Goal: Entertainment & Leisure: Browse casually

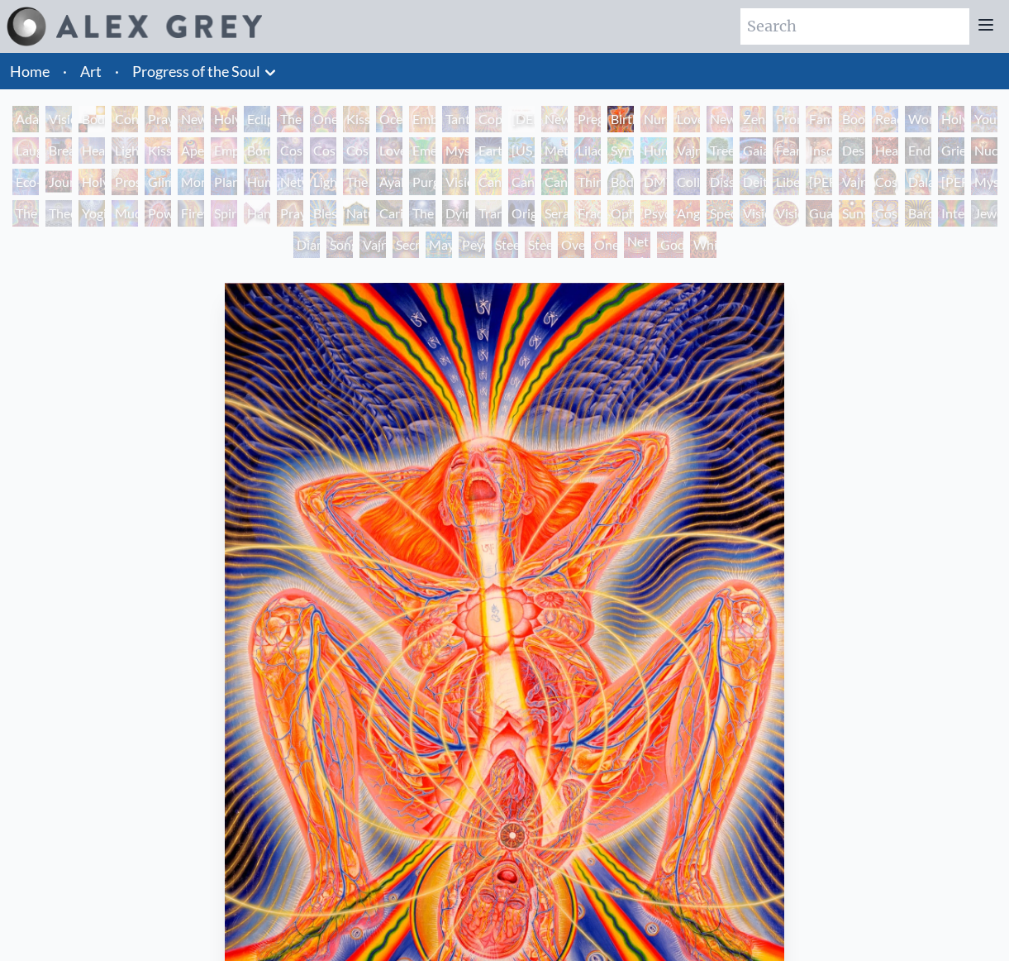
click at [647, 120] on div "Nursing" at bounding box center [654, 119] width 26 height 26
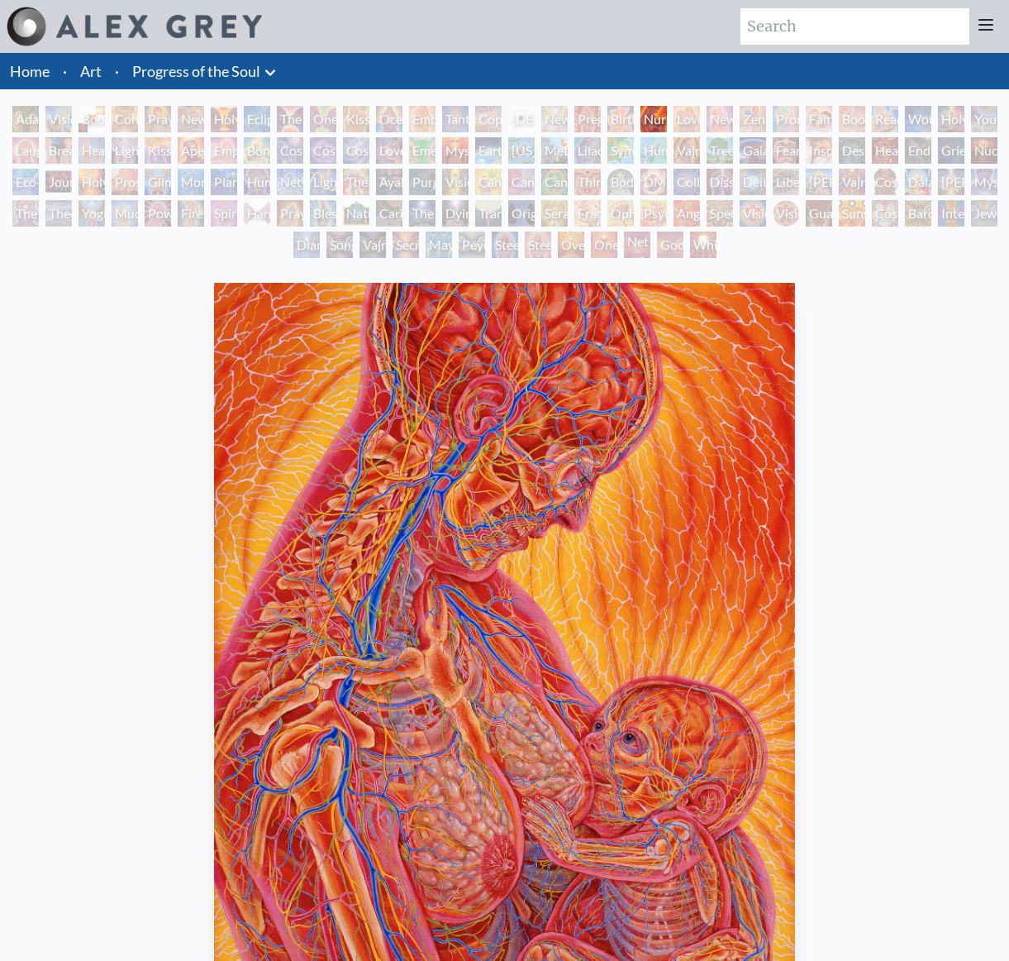
click at [667, 117] on div "Nursing" at bounding box center [654, 119] width 26 height 26
click at [720, 118] on div "New Family" at bounding box center [720, 119] width 26 height 26
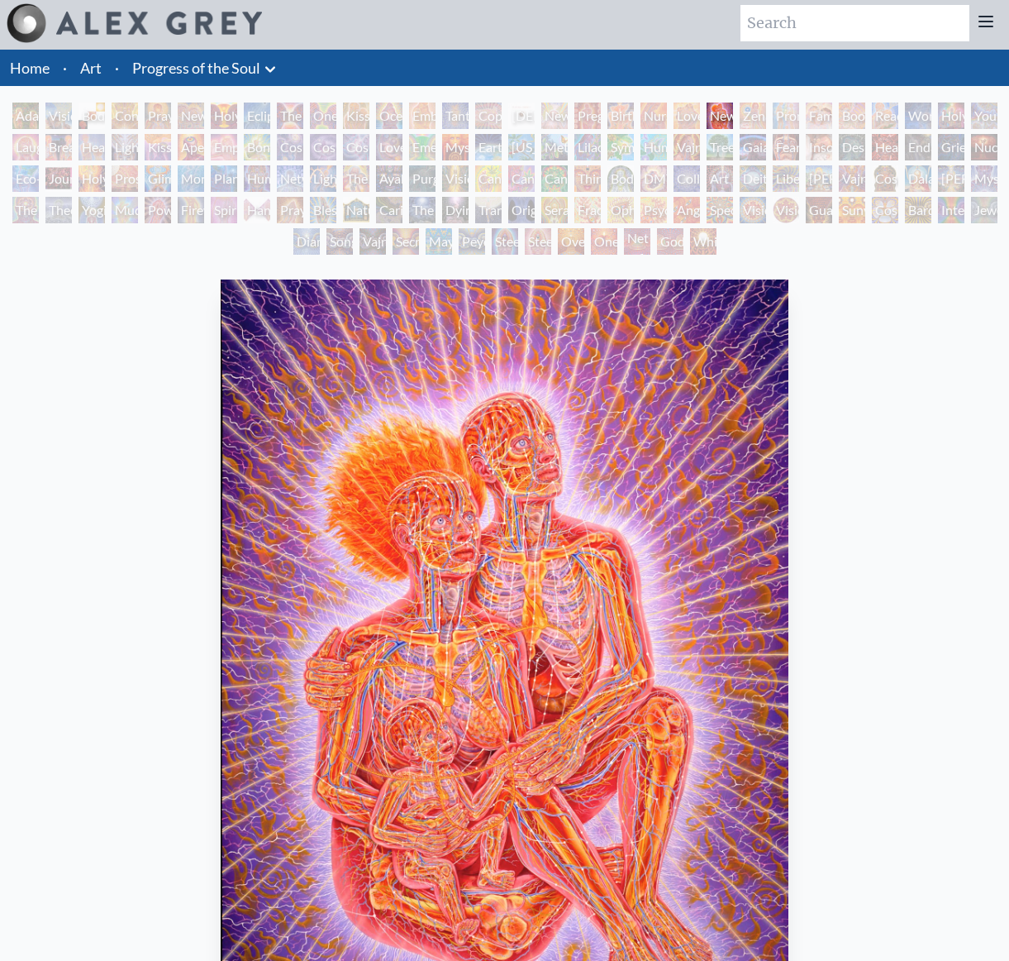
scroll to position [20, 0]
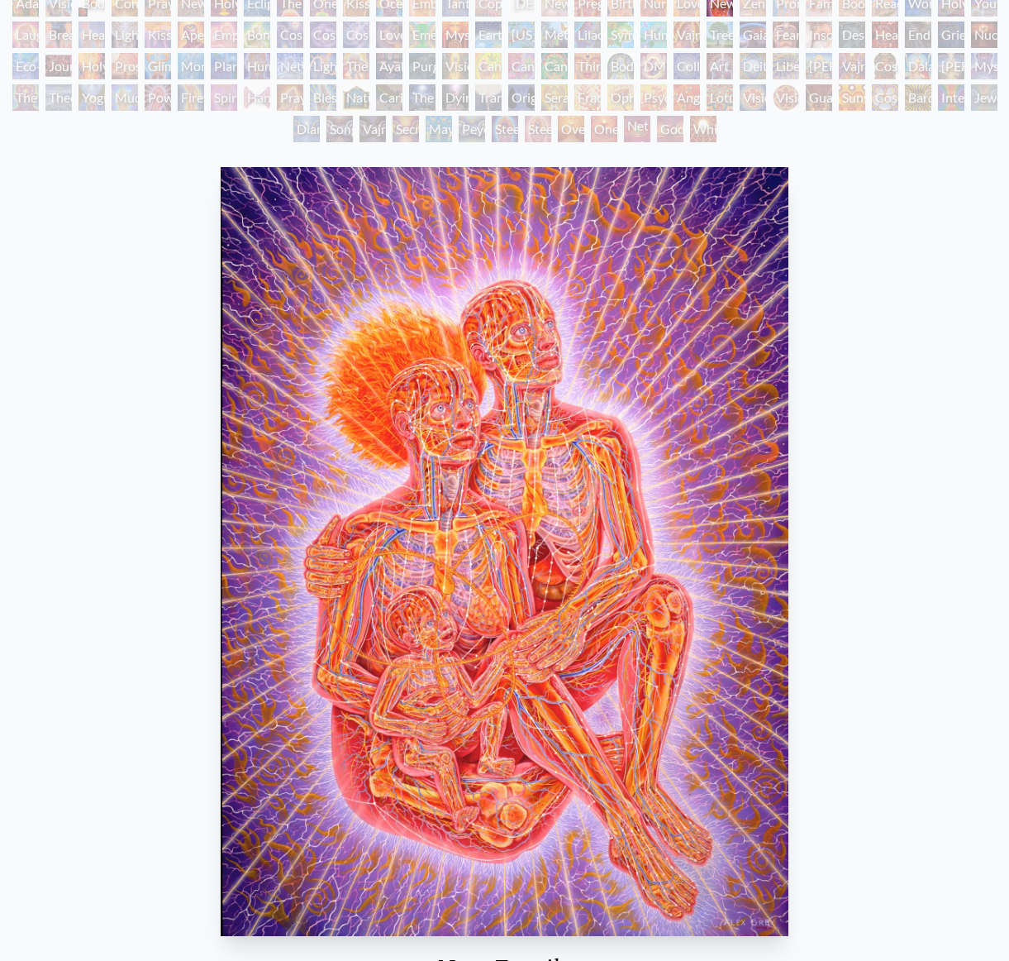
click at [743, 10] on div "[PERSON_NAME] & Eve Visionary Origin of Language Body, Mind, Spirit Contemplati…" at bounding box center [504, 68] width 1009 height 157
click at [747, 7] on div "Zena Lotus" at bounding box center [753, 3] width 26 height 26
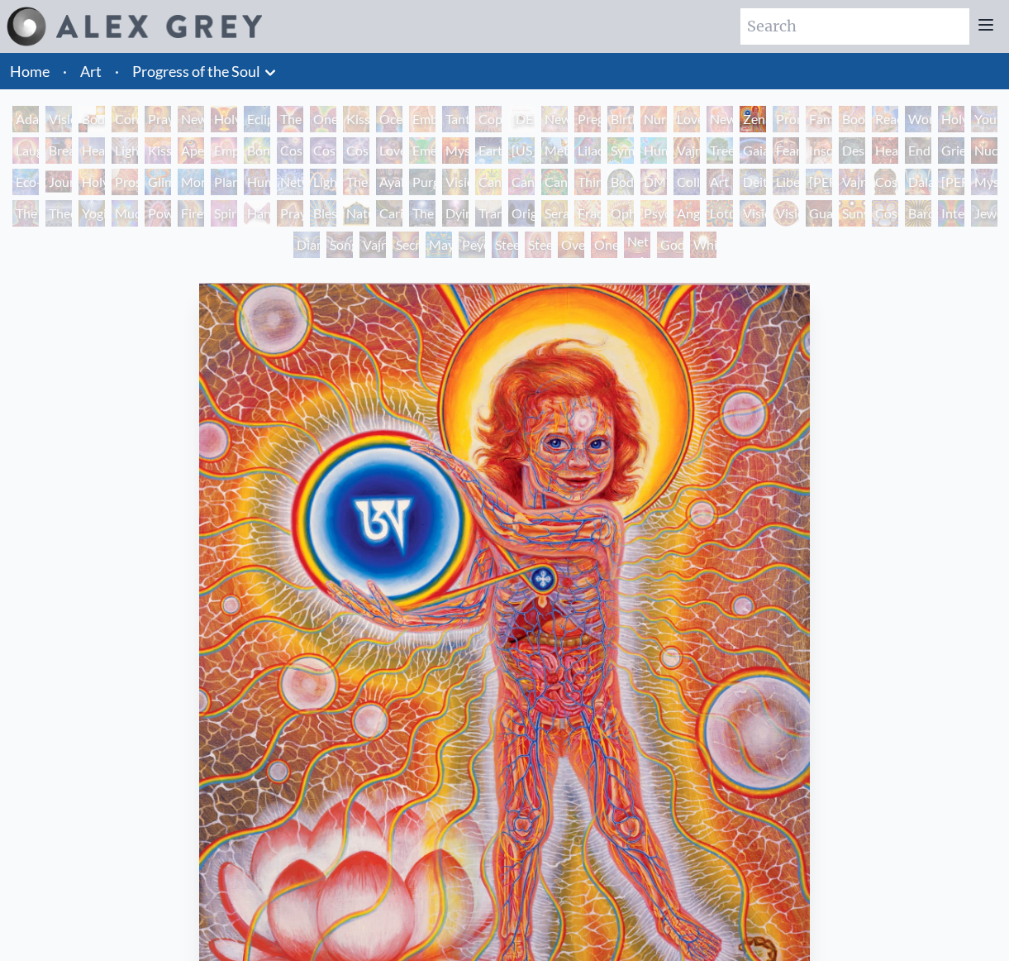
click at [760, 119] on div "Zena Lotus" at bounding box center [753, 119] width 26 height 26
click at [785, 119] on div "Promise" at bounding box center [786, 119] width 26 height 26
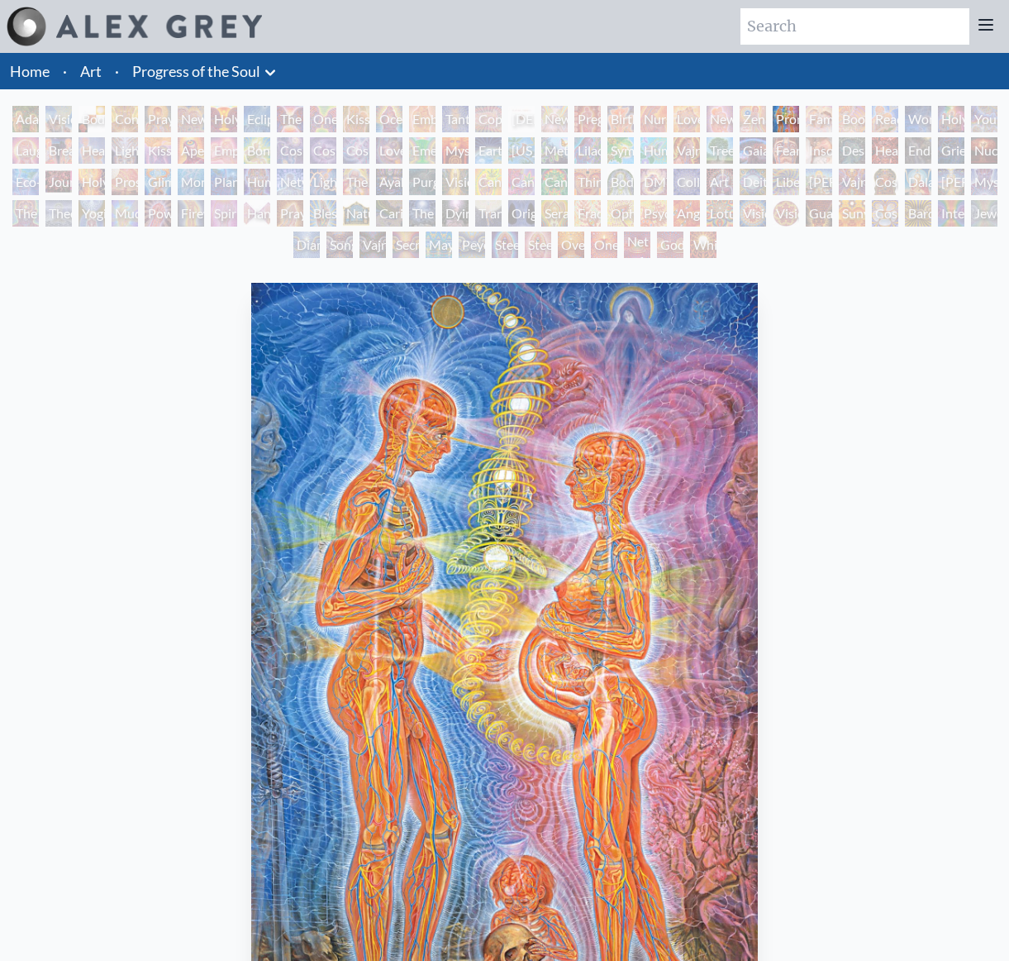
click at [723, 116] on div "New Family" at bounding box center [720, 119] width 26 height 26
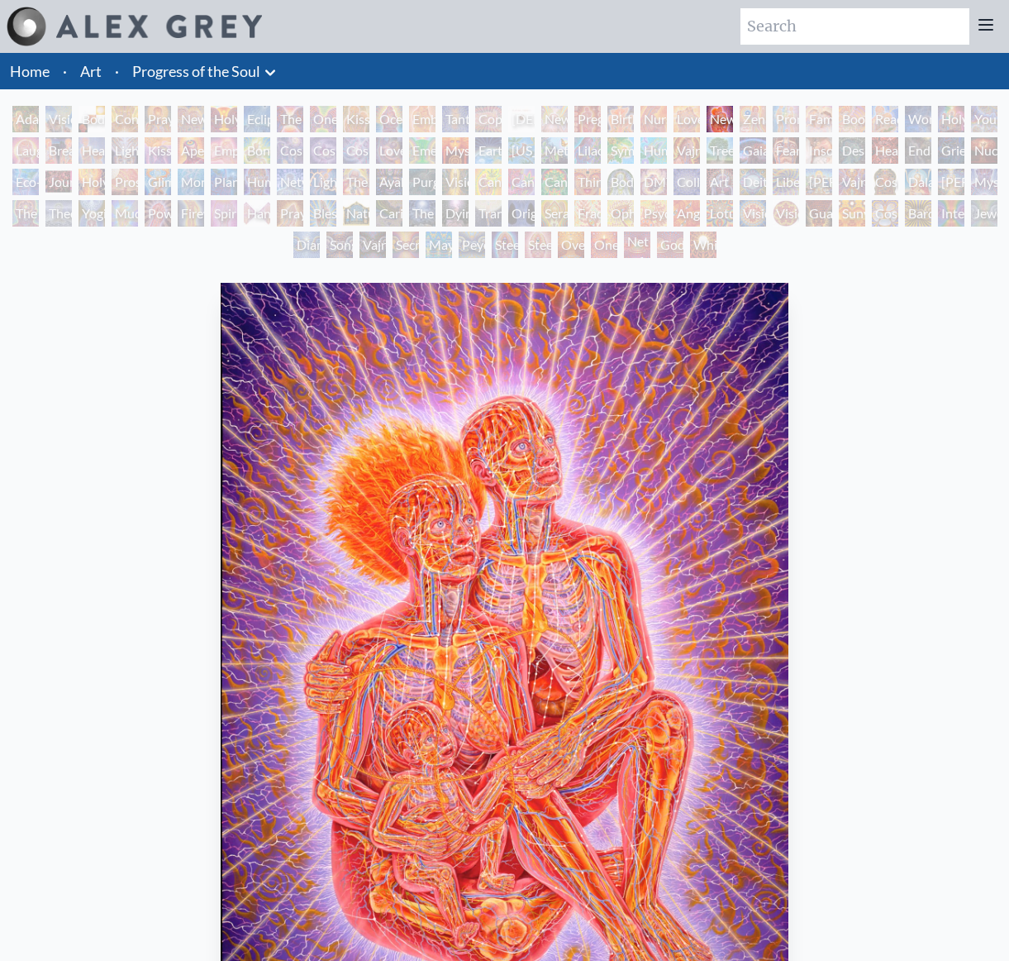
click at [689, 116] on div "Love Circuit" at bounding box center [687, 119] width 26 height 26
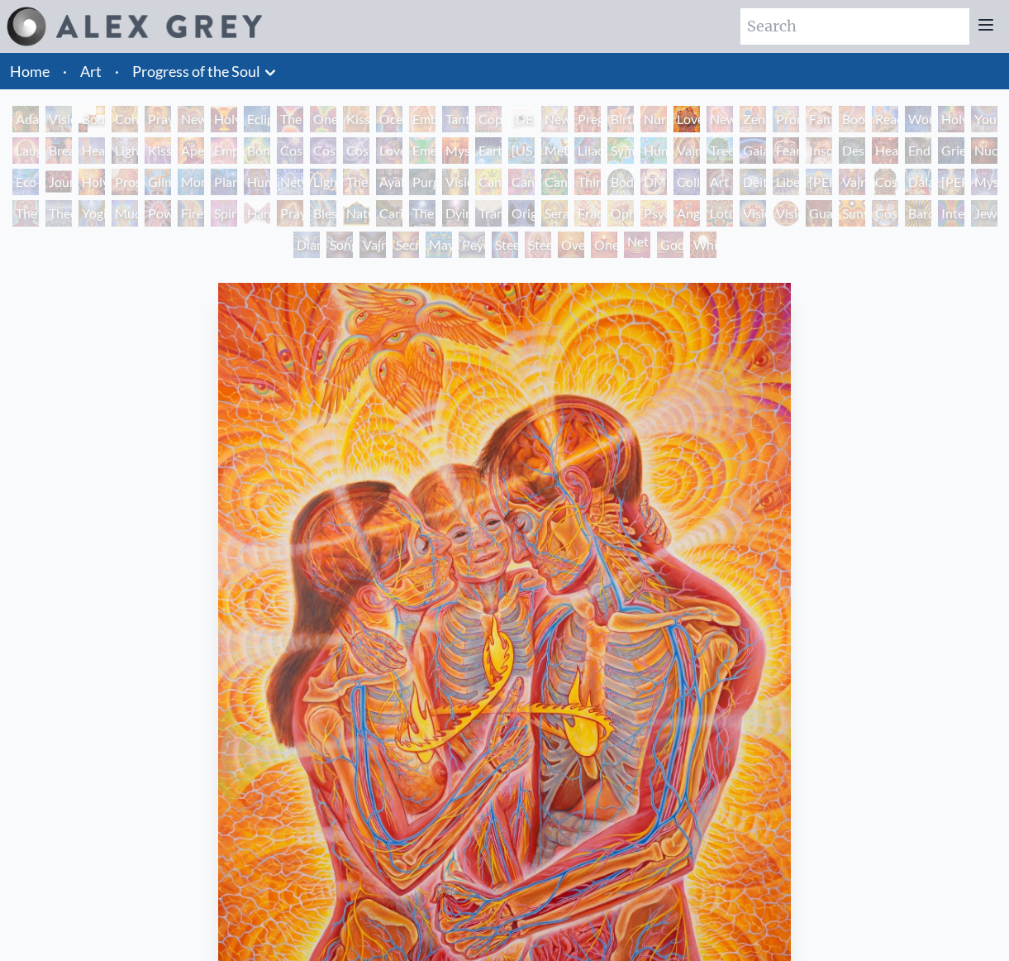
click at [657, 110] on div "Nursing" at bounding box center [654, 119] width 26 height 26
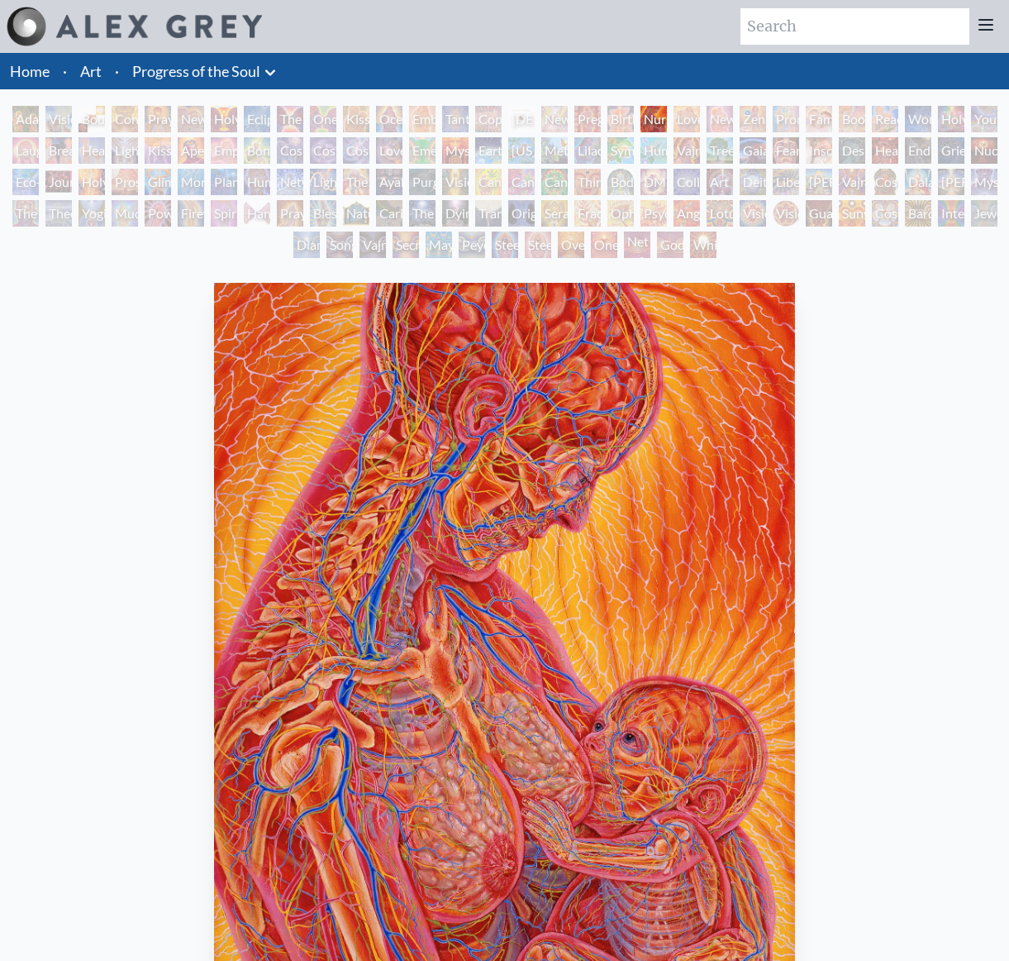
click at [623, 112] on div "Birth" at bounding box center [621, 119] width 26 height 26
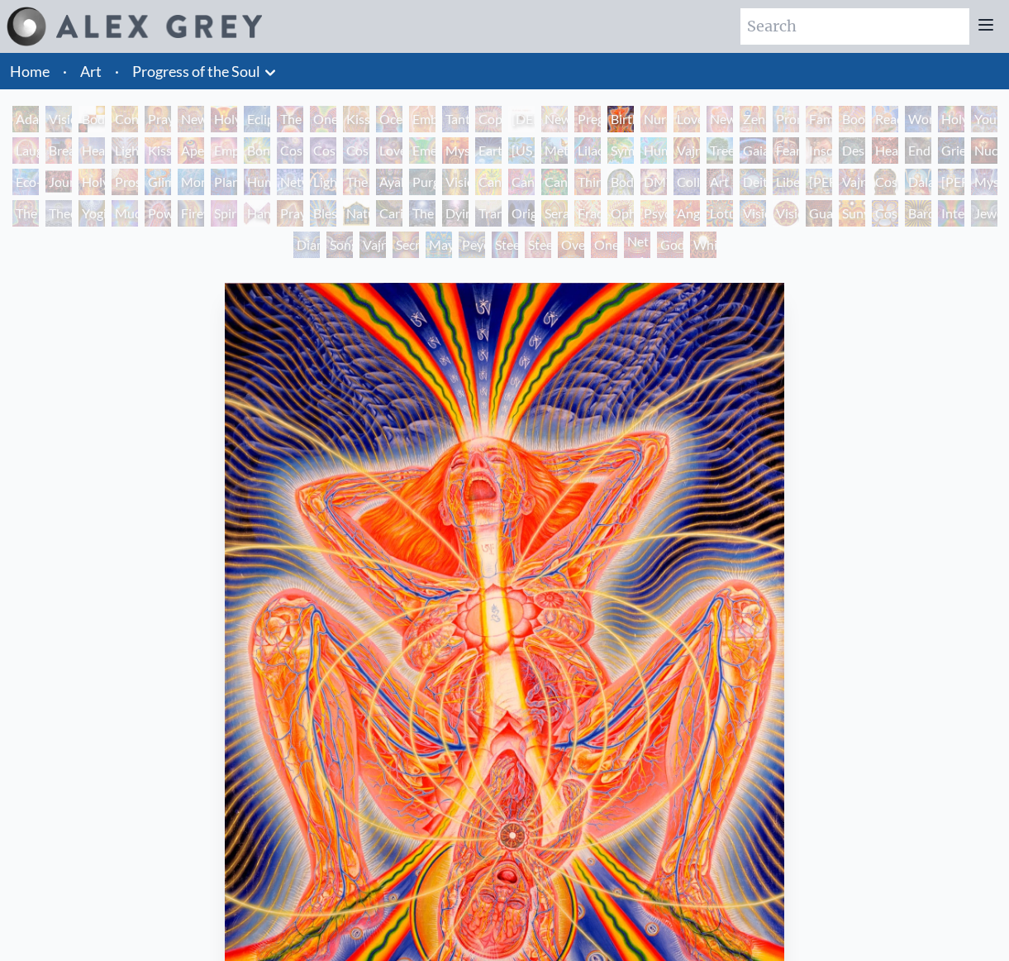
click at [589, 112] on div "Pregnancy" at bounding box center [588, 119] width 26 height 26
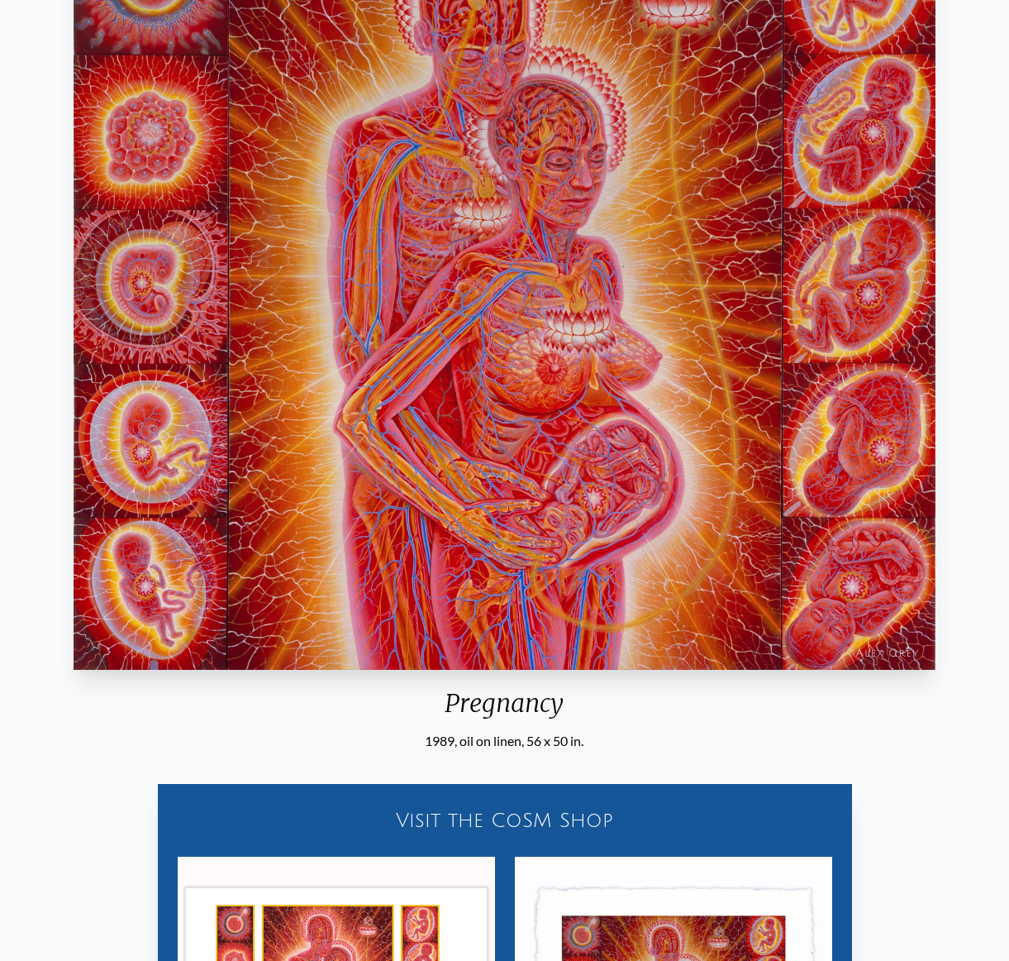
scroll to position [60, 0]
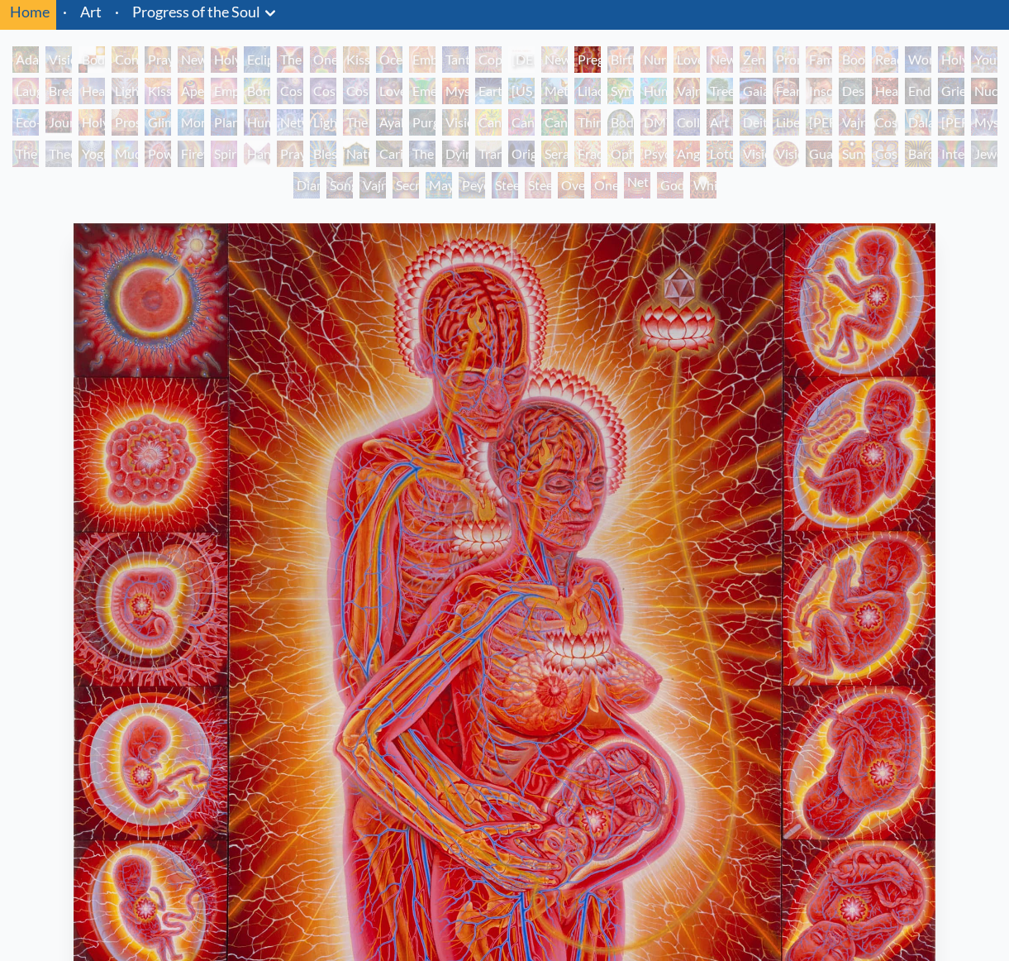
click at [554, 57] on div "Newborn" at bounding box center [554, 59] width 26 height 26
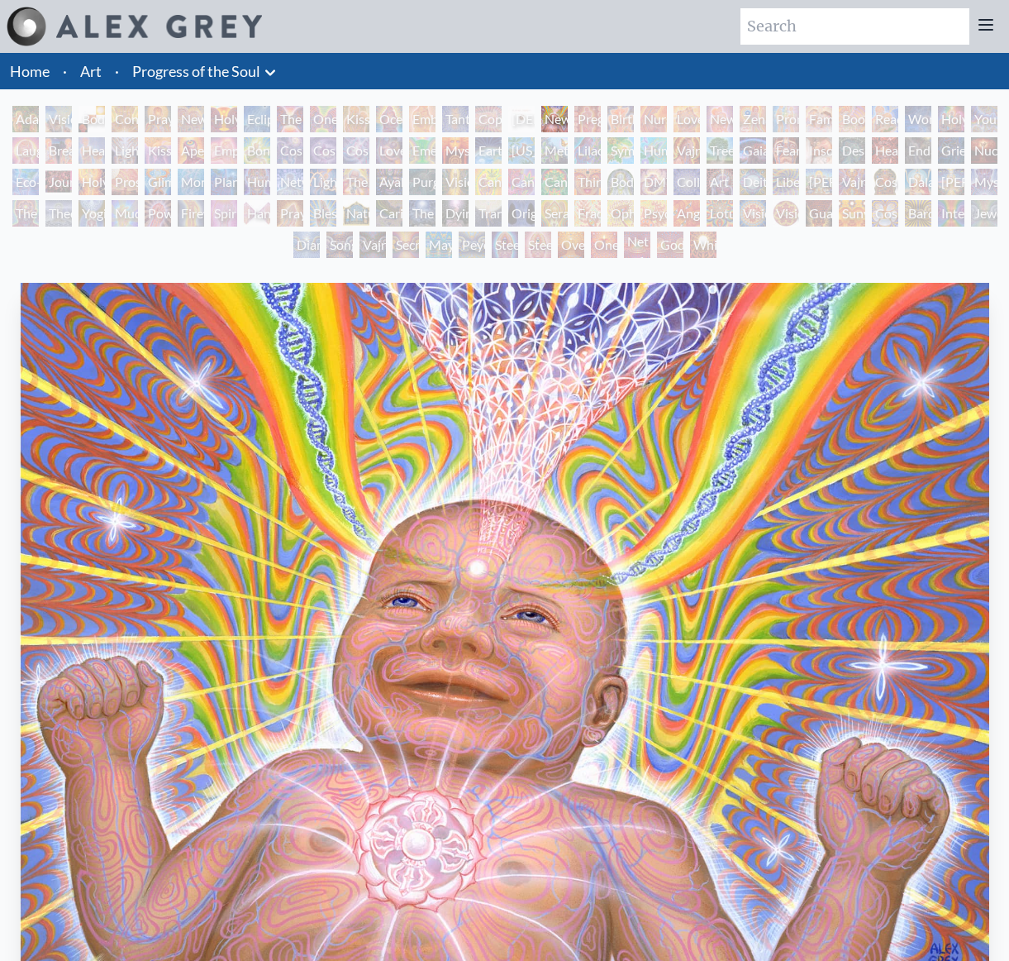
click at [523, 116] on div "[DEMOGRAPHIC_DATA] Embryo" at bounding box center [521, 119] width 26 height 26
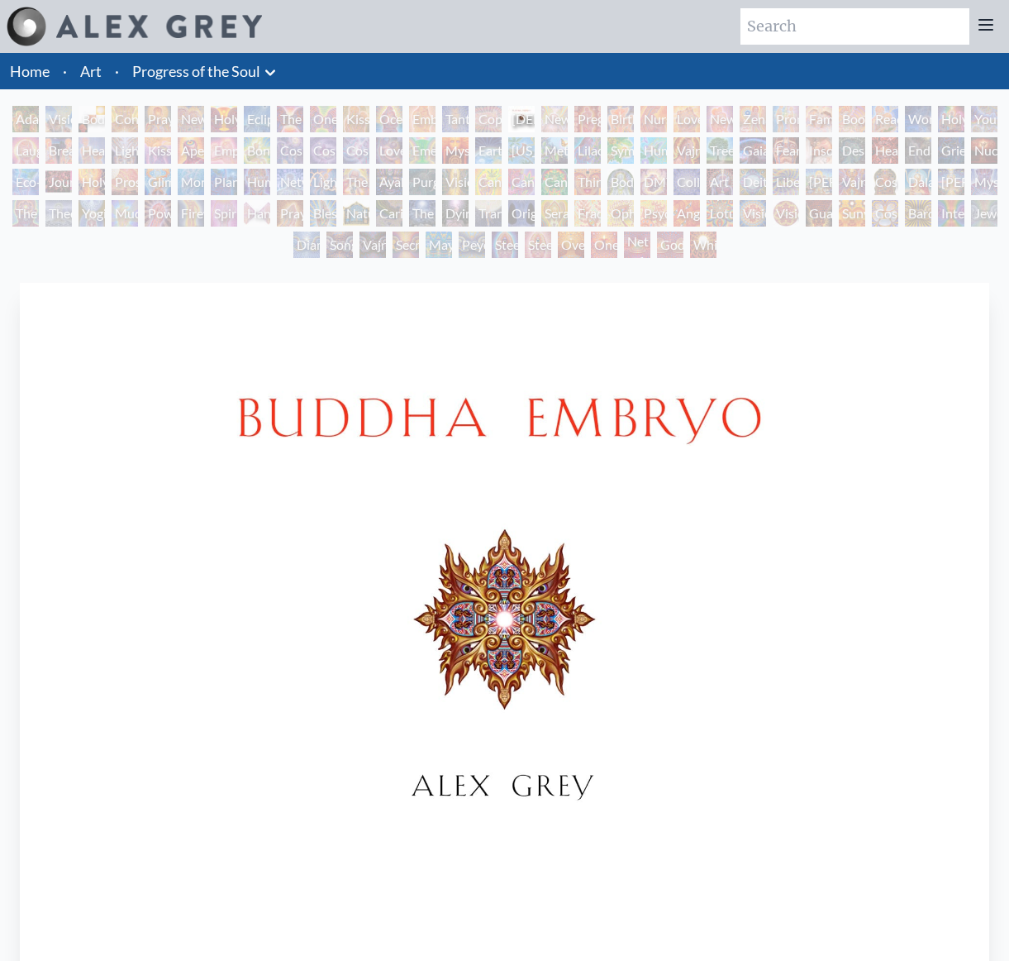
click at [487, 113] on div "Copulating" at bounding box center [488, 119] width 26 height 26
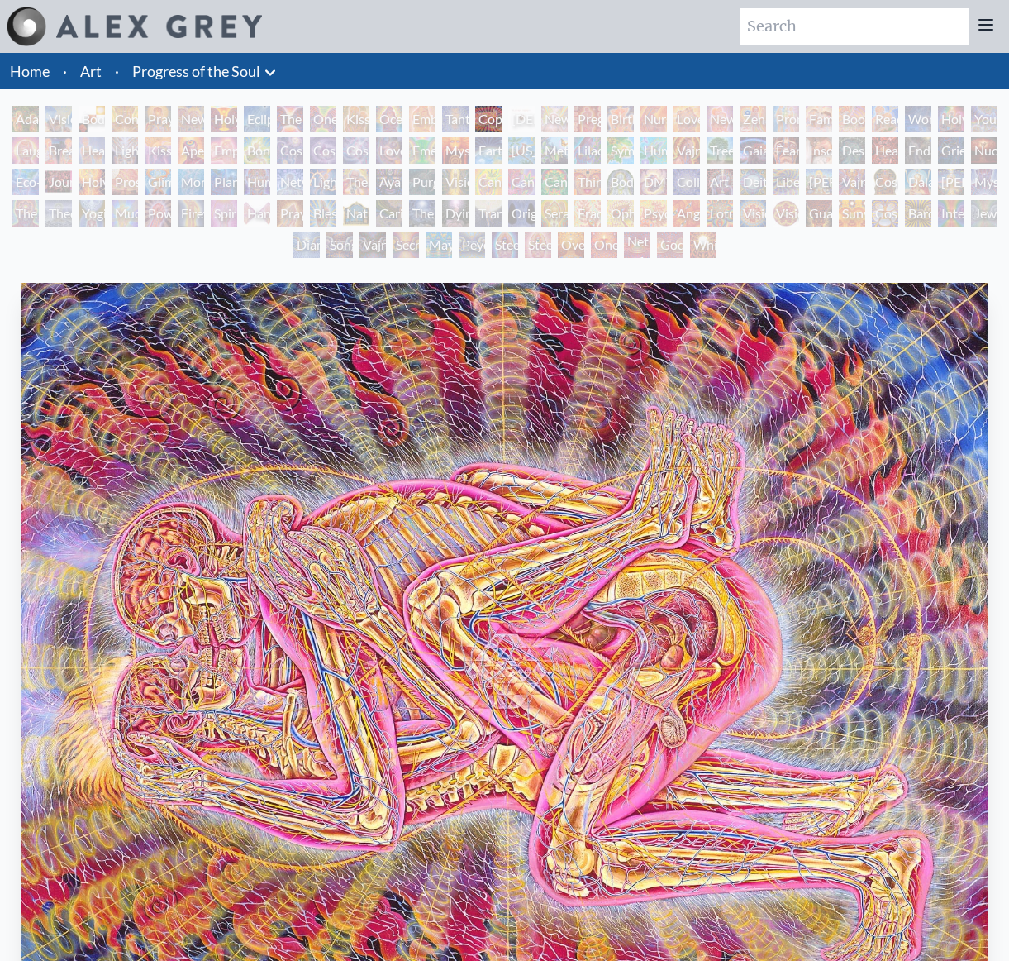
click at [446, 117] on div "Tantra" at bounding box center [455, 119] width 26 height 26
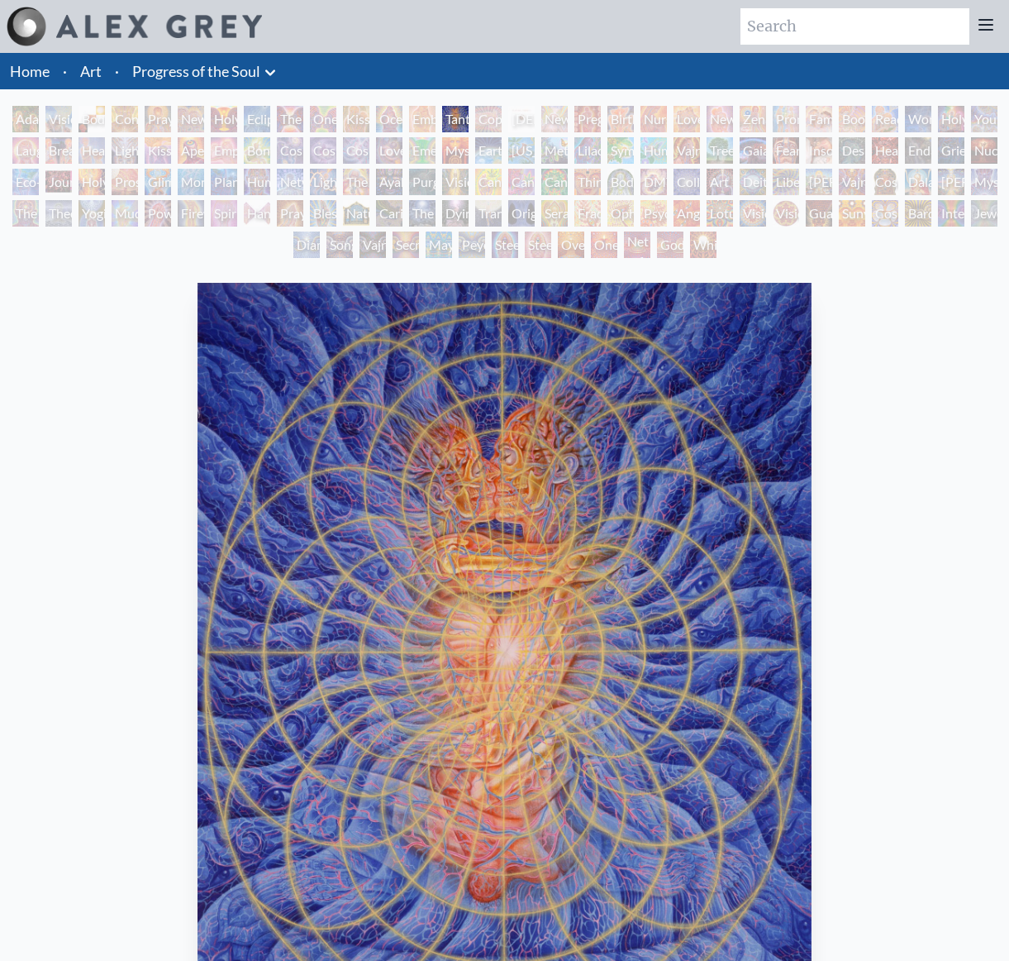
click at [397, 110] on div "Ocean of Love Bliss" at bounding box center [389, 119] width 26 height 26
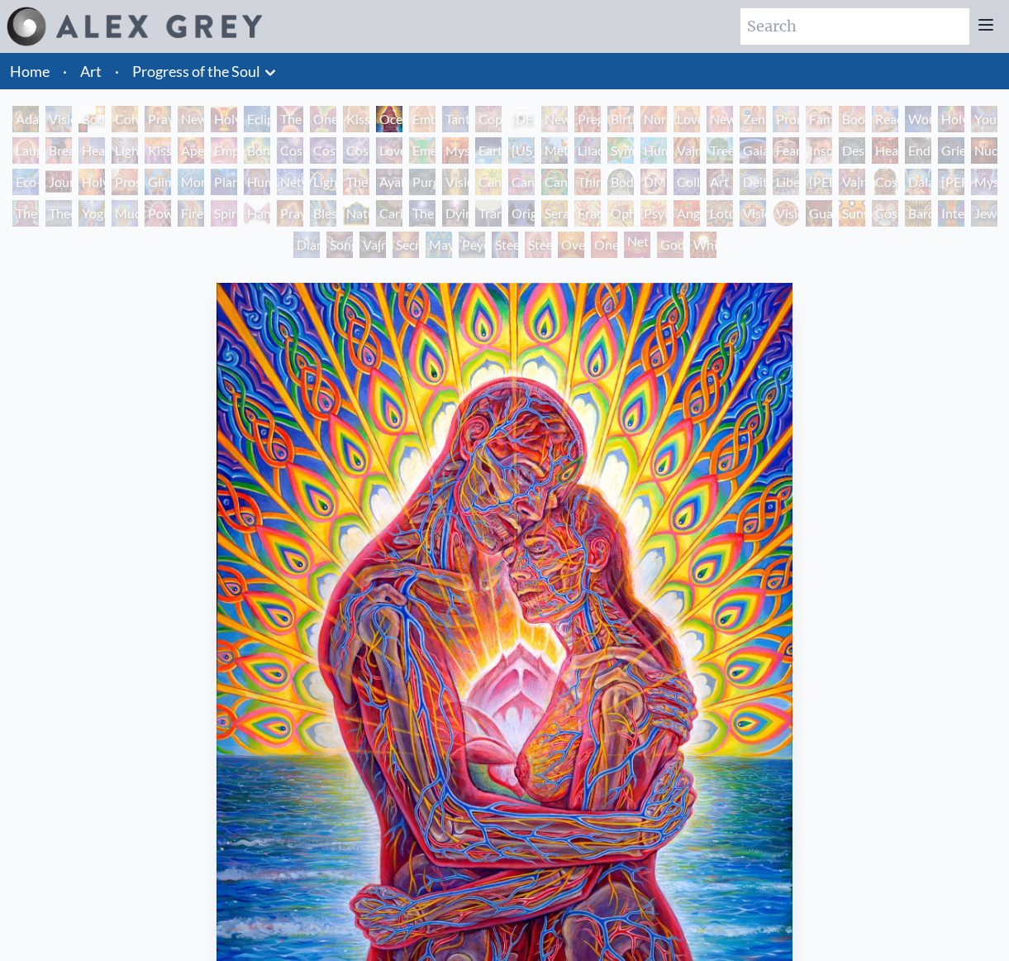
click at [535, 119] on div "[DEMOGRAPHIC_DATA] Embryo" at bounding box center [521, 119] width 26 height 26
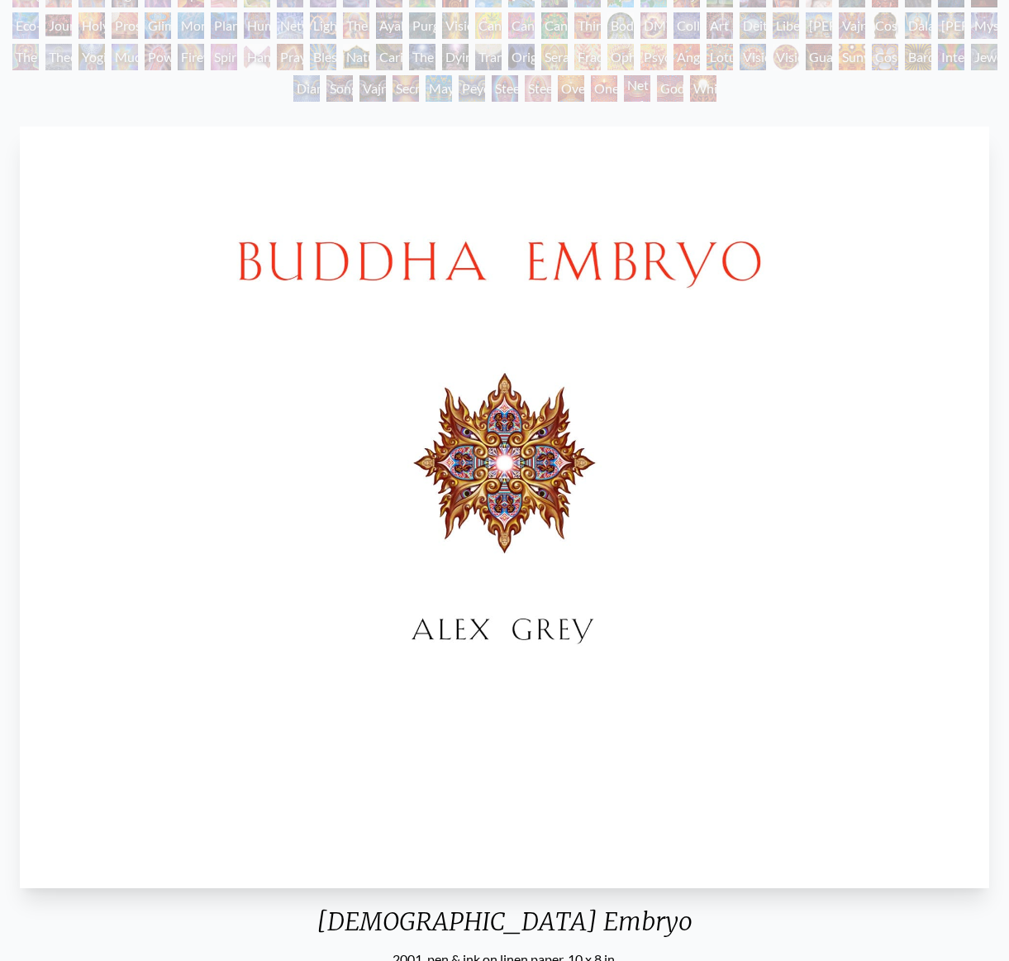
scroll to position [318, 0]
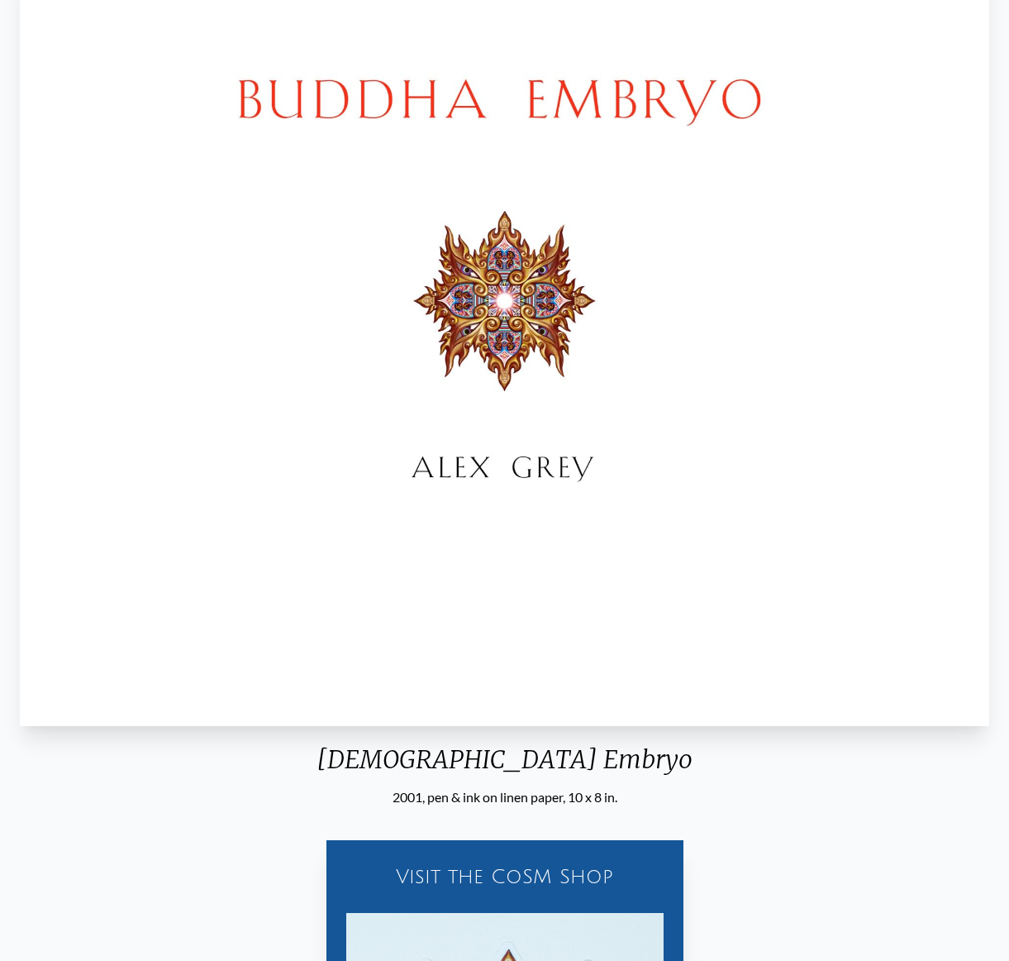
click at [972, 371] on img "16 / 133" at bounding box center [505, 344] width 970 height 761
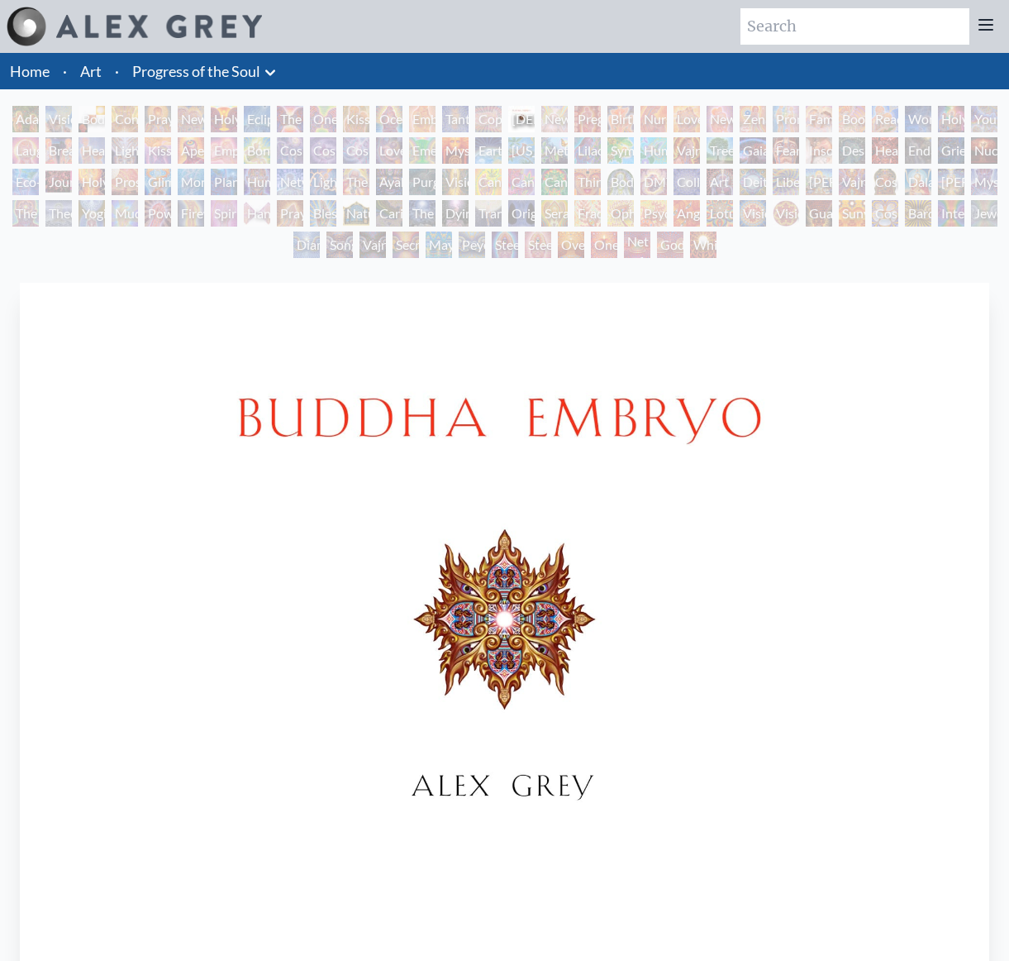
click at [684, 119] on div "Love Circuit" at bounding box center [687, 119] width 26 height 26
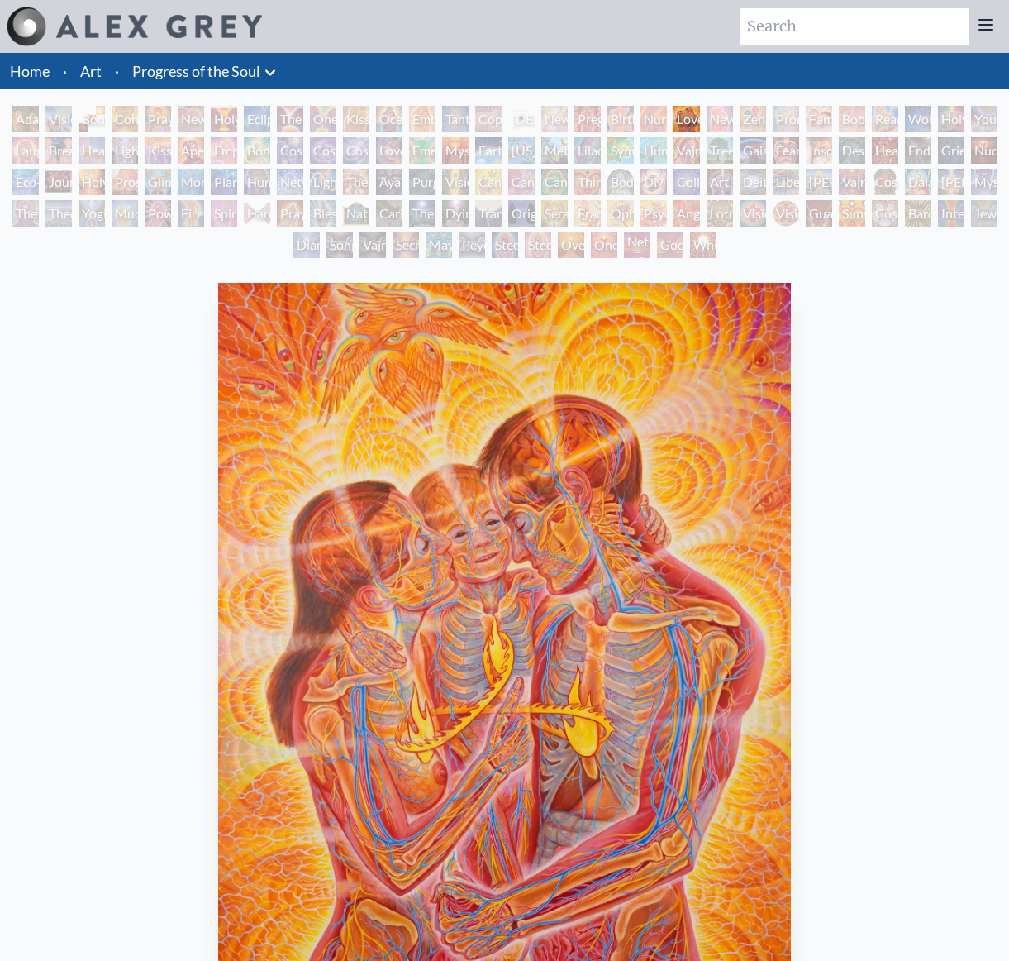
click at [781, 115] on div "Promise" at bounding box center [786, 119] width 26 height 26
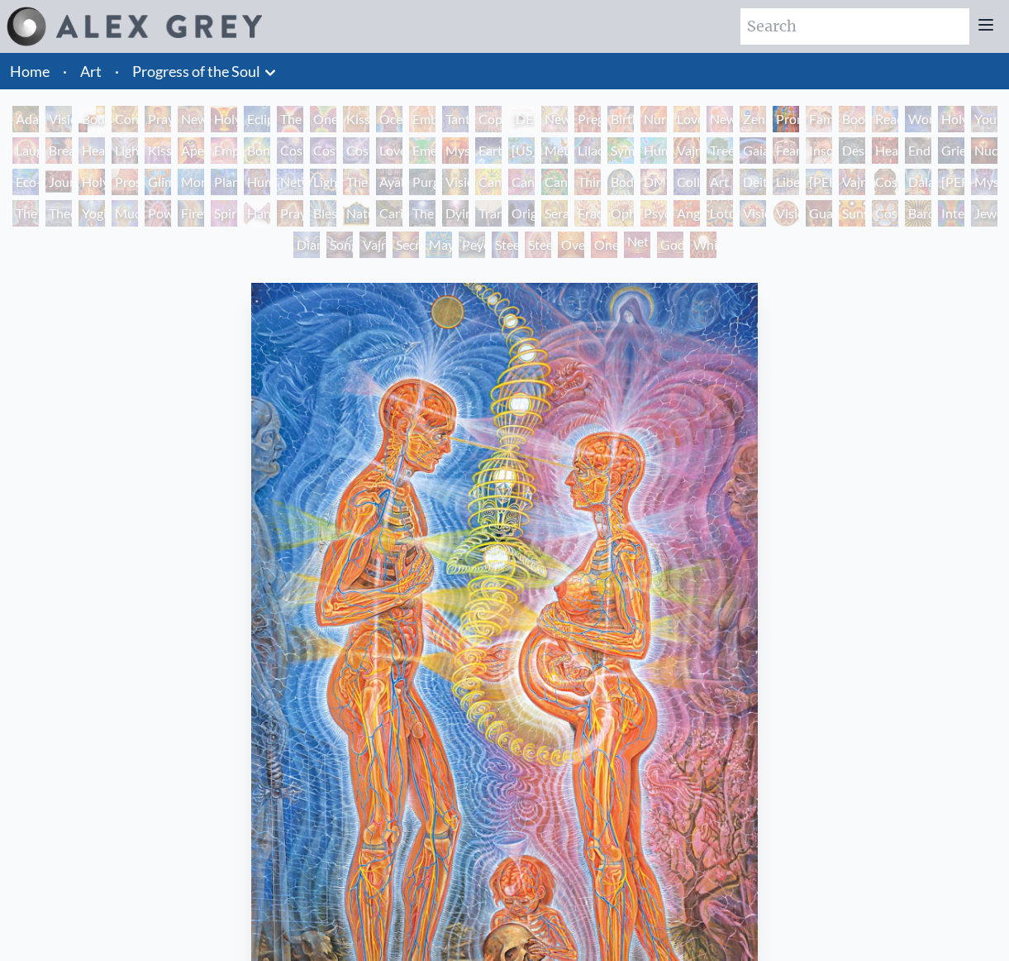
click at [812, 117] on div "Family" at bounding box center [819, 119] width 26 height 26
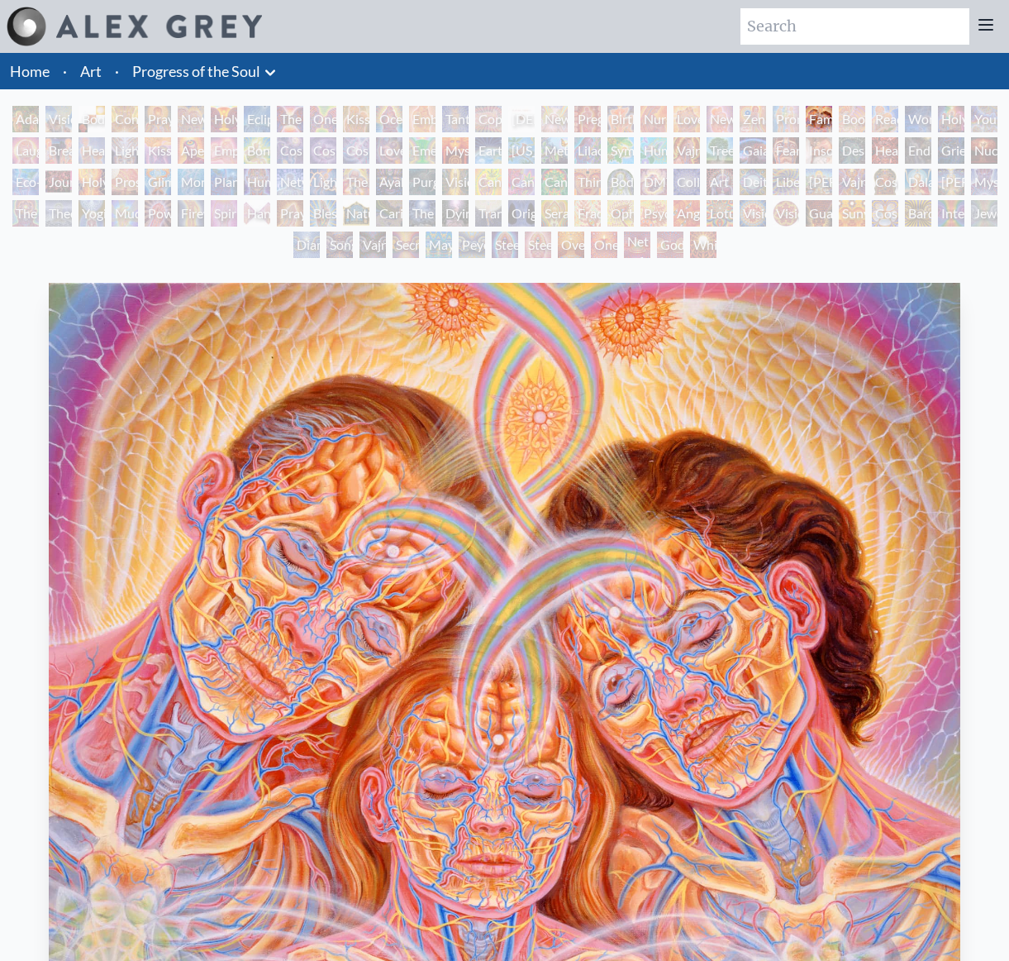
click at [842, 117] on div "Boo-boo" at bounding box center [852, 119] width 26 height 26
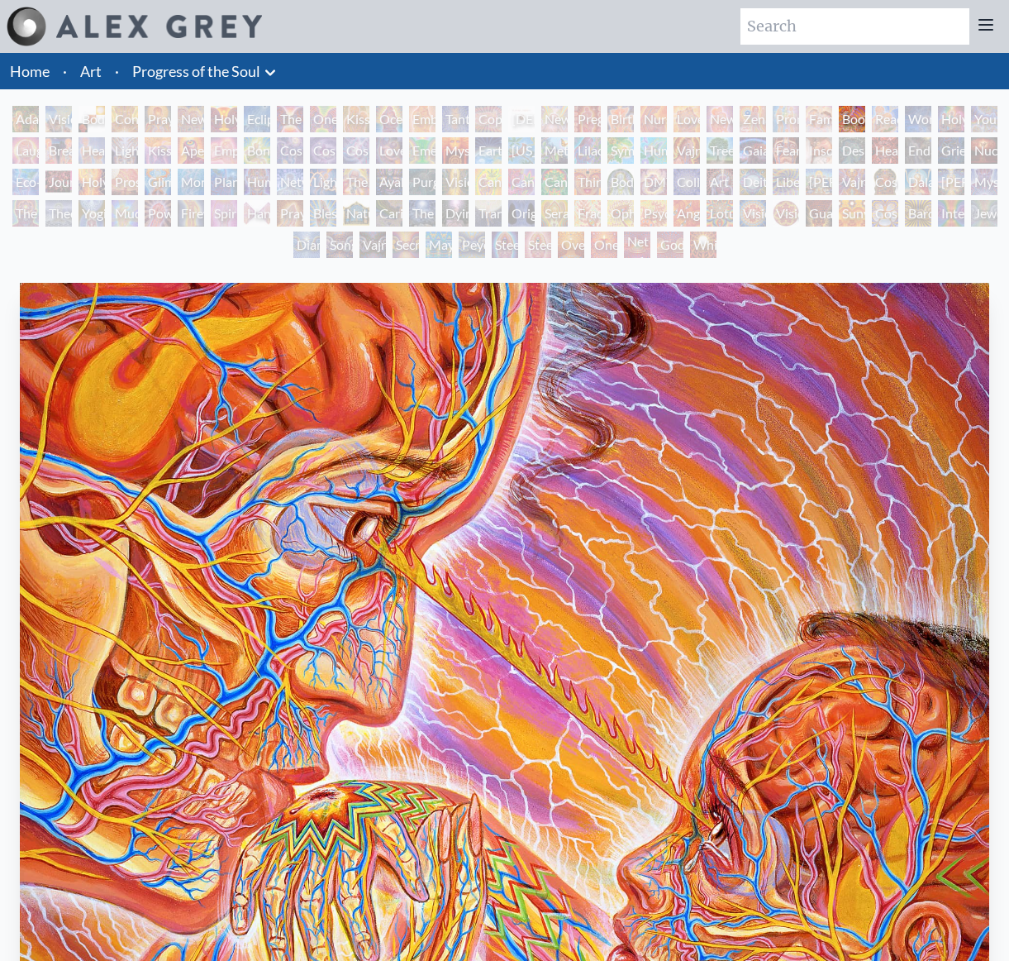
click at [866, 117] on div "Boo-boo" at bounding box center [852, 119] width 26 height 26
click at [908, 115] on div "Wonder" at bounding box center [918, 119] width 26 height 26
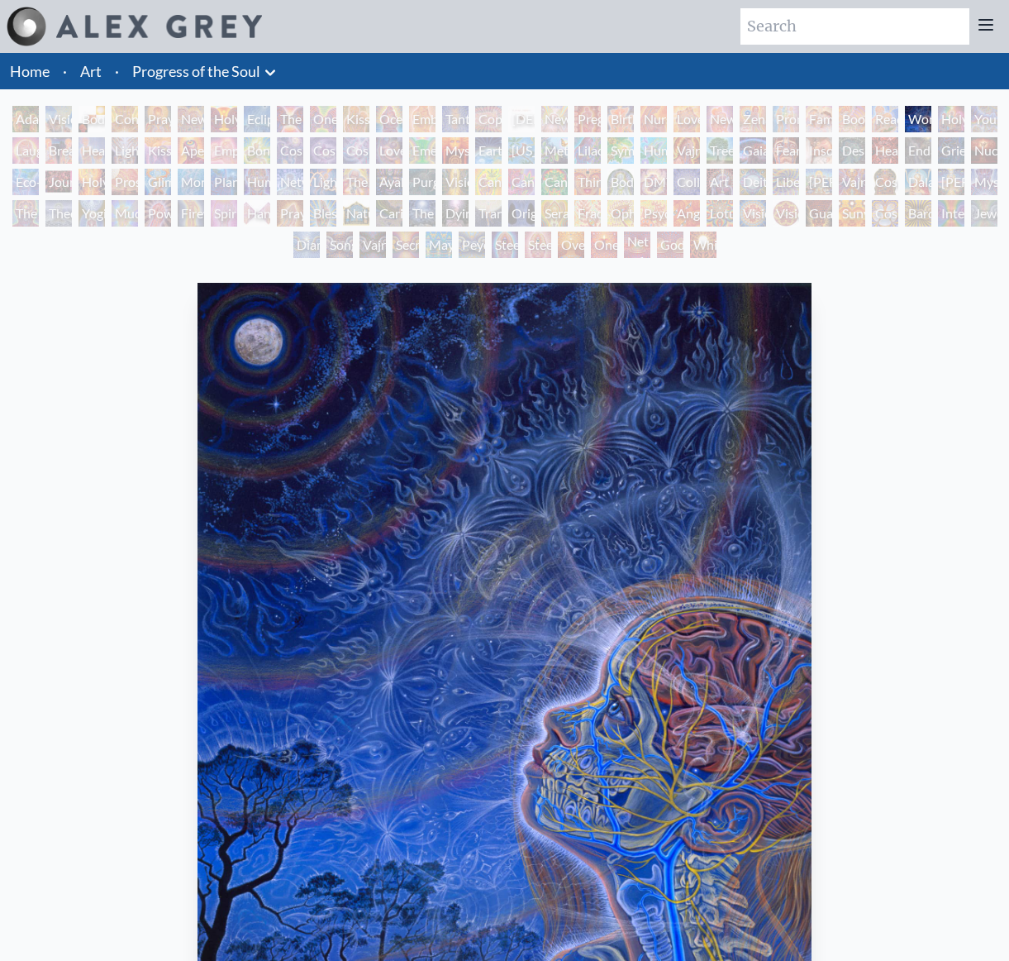
click at [932, 121] on div "Wonder" at bounding box center [918, 119] width 26 height 26
click at [982, 113] on div "[PERSON_NAME] & Eve Visionary Origin of Language Body, Mind, Spirit Contemplati…" at bounding box center [504, 184] width 1009 height 157
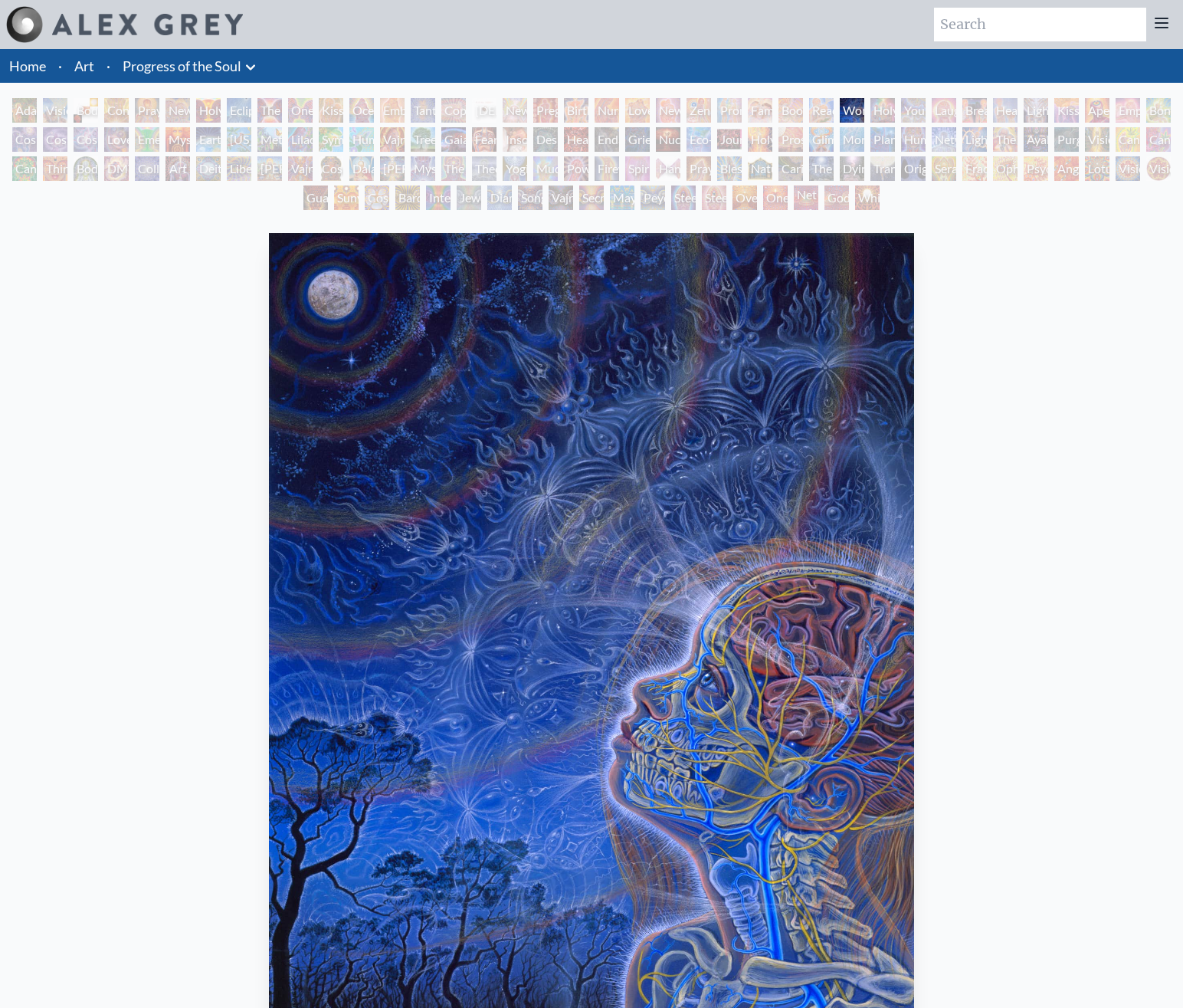
click at [723, 107] on div "Promise" at bounding box center [730, 110] width 24 height 24
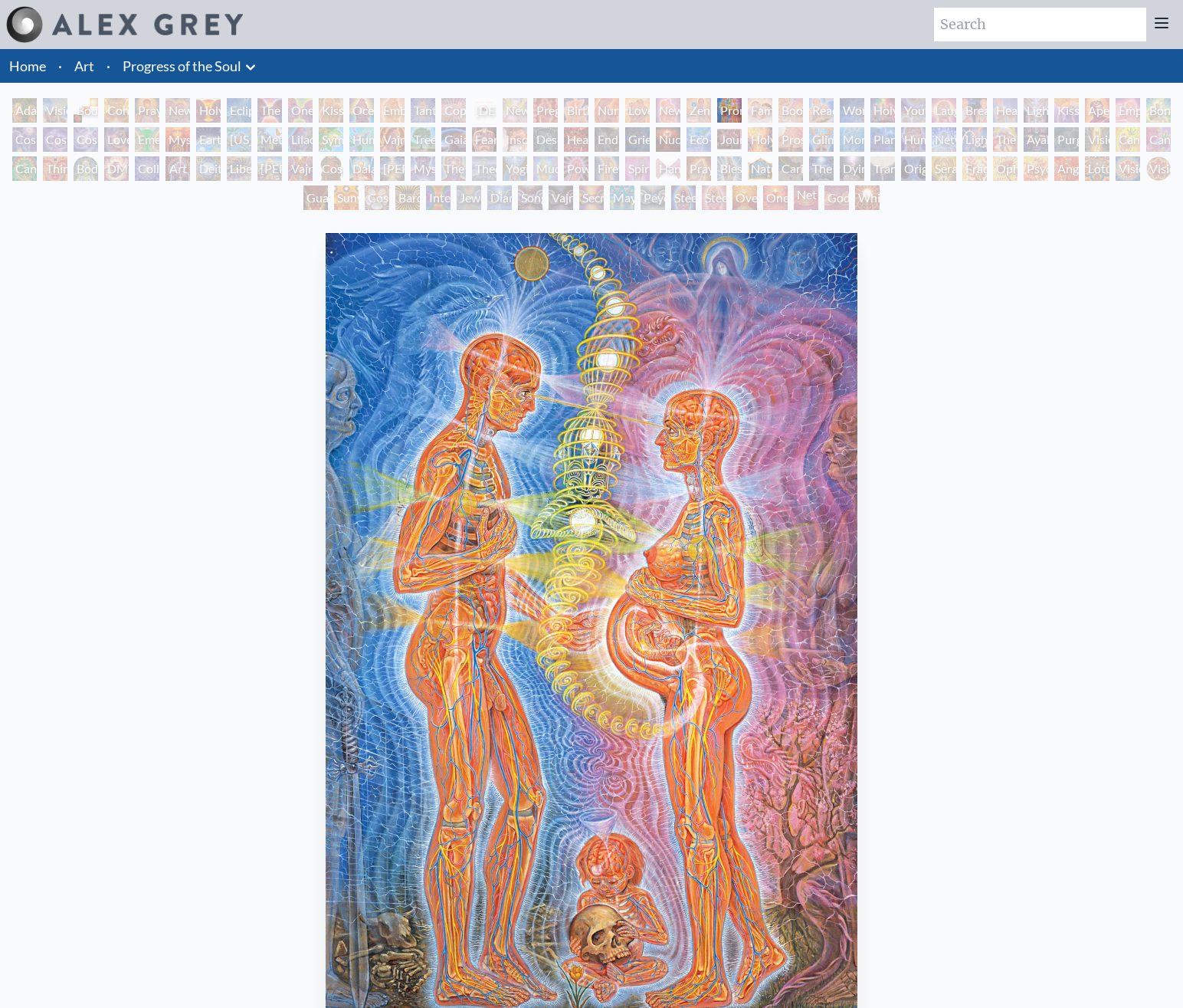
click at [782, 107] on div "Boo-boo" at bounding box center [791, 110] width 24 height 24
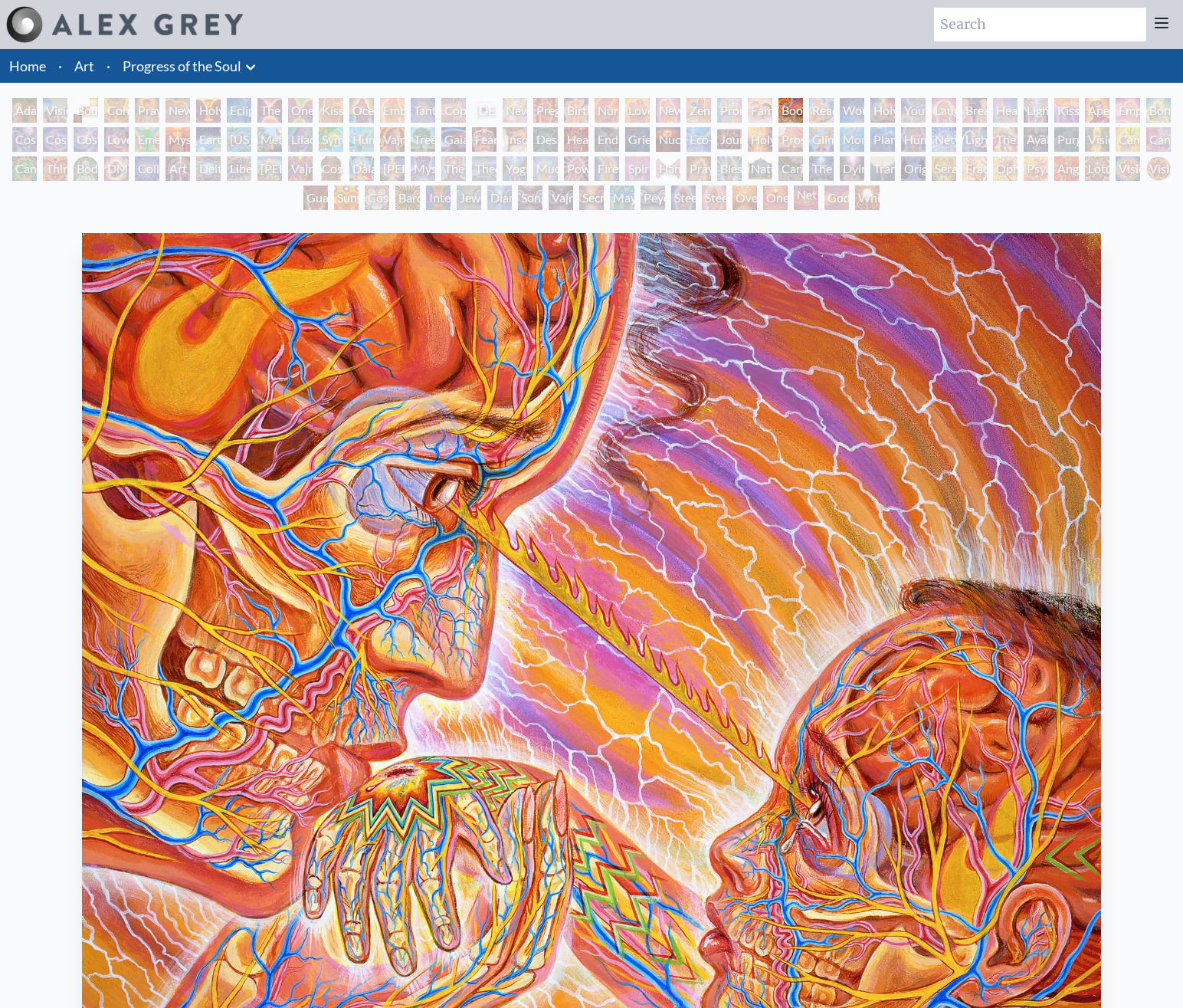
click at [855, 108] on div "Wonder" at bounding box center [852, 110] width 24 height 24
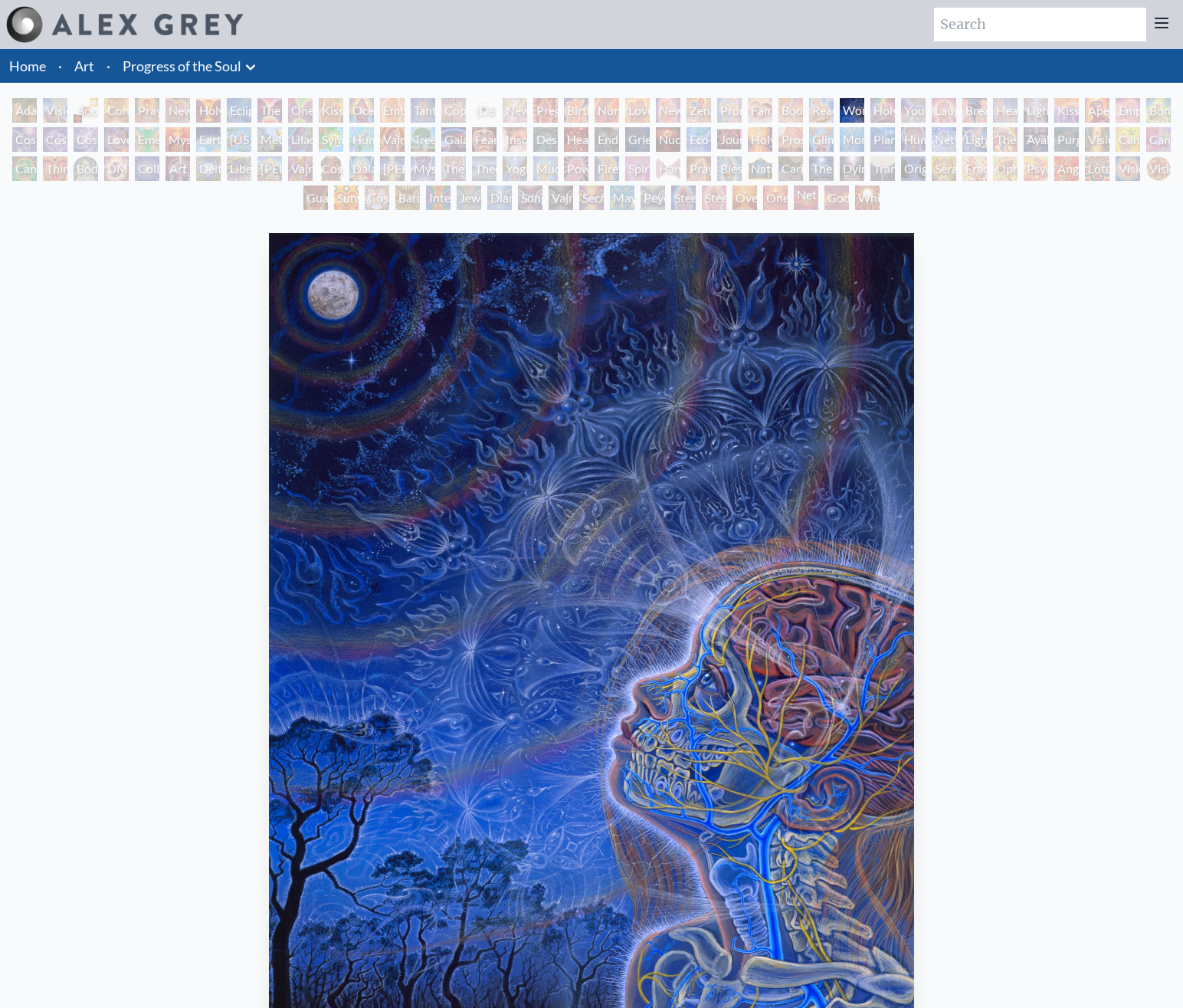
click at [901, 108] on div "Young & Old" at bounding box center [913, 110] width 24 height 24
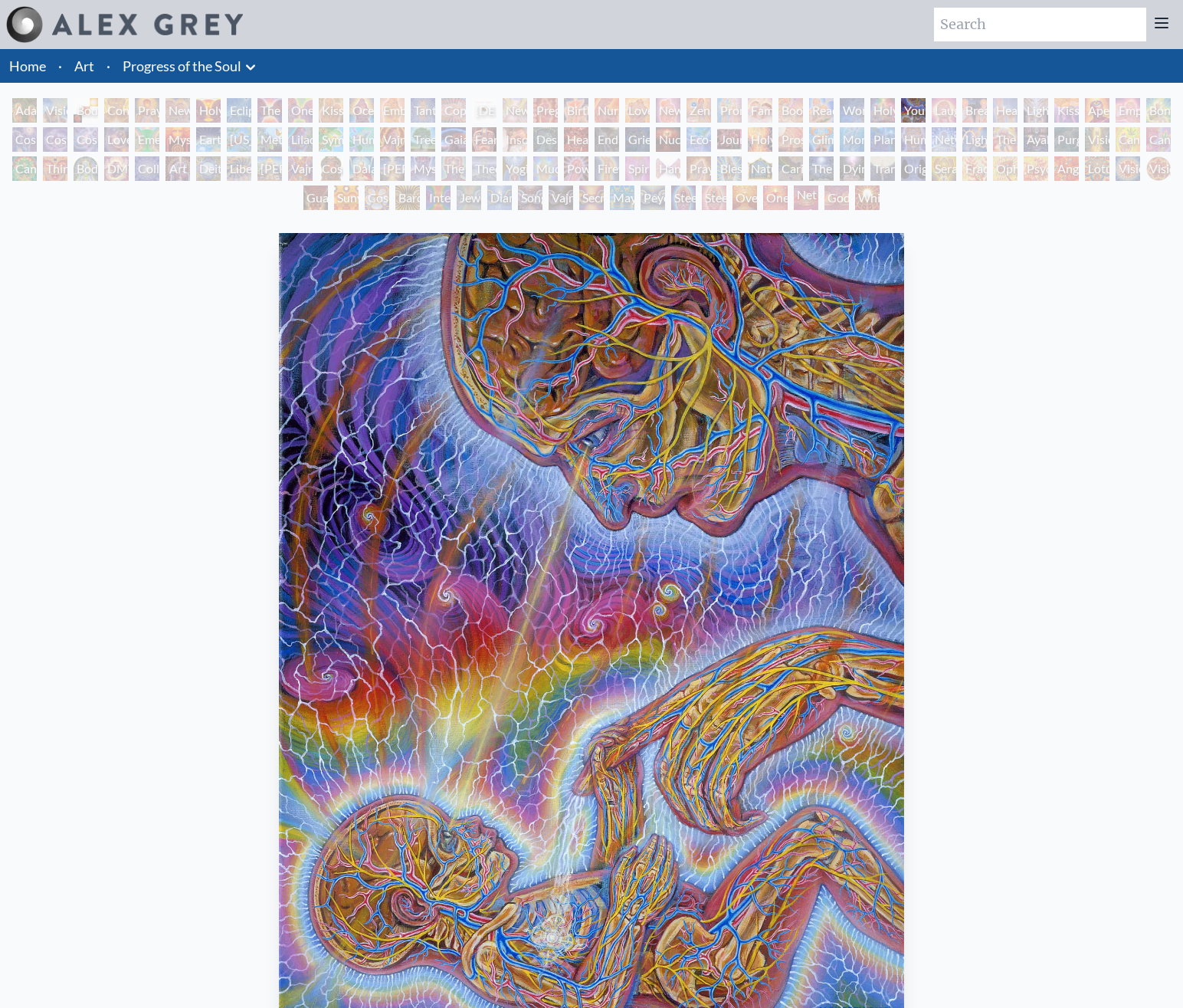
click at [935, 105] on div "Aperture" at bounding box center [1098, 110] width 24 height 24
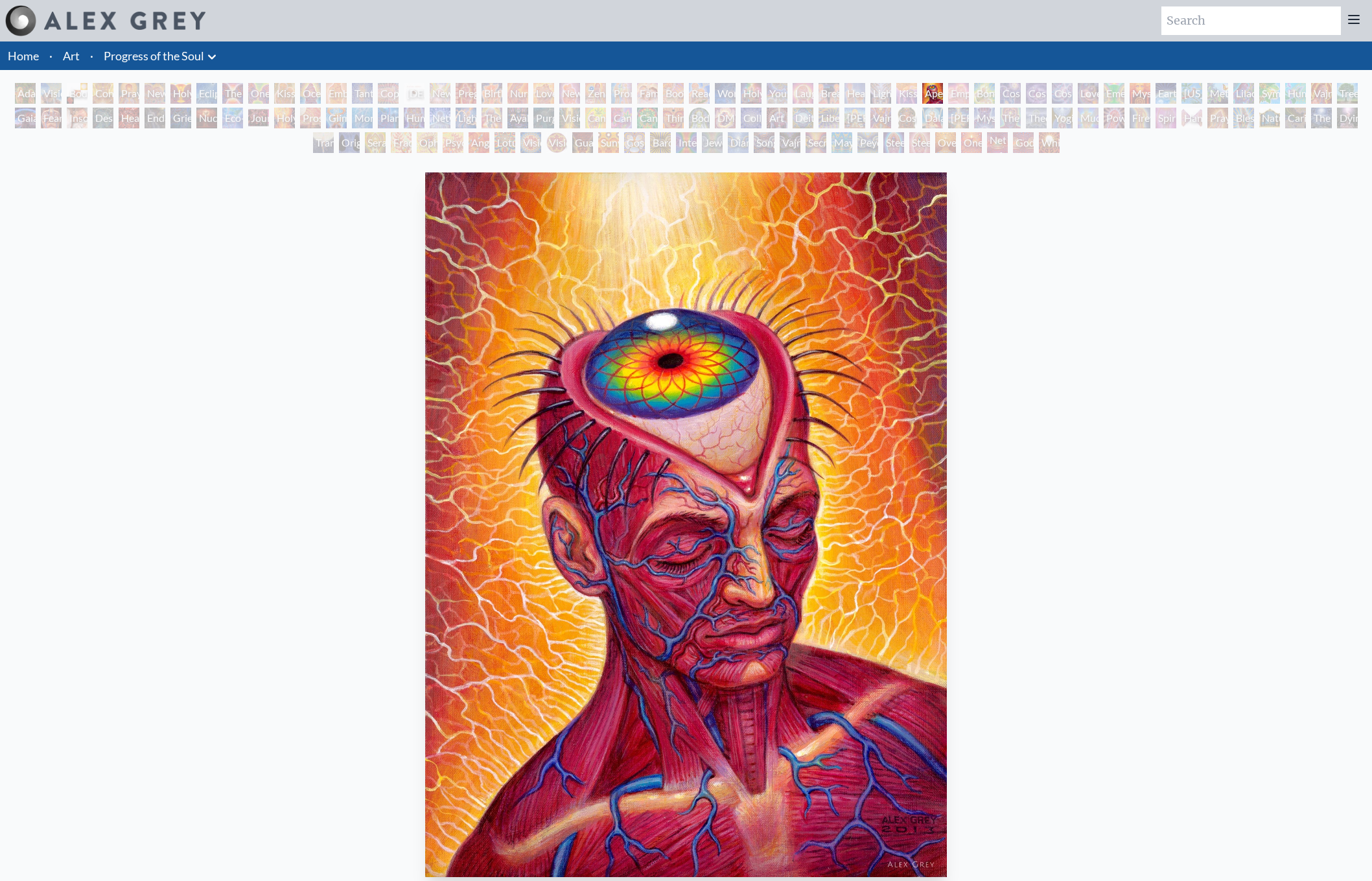
click at [791, 89] on div "Empowerment" at bounding box center [958, 93] width 20 height 20
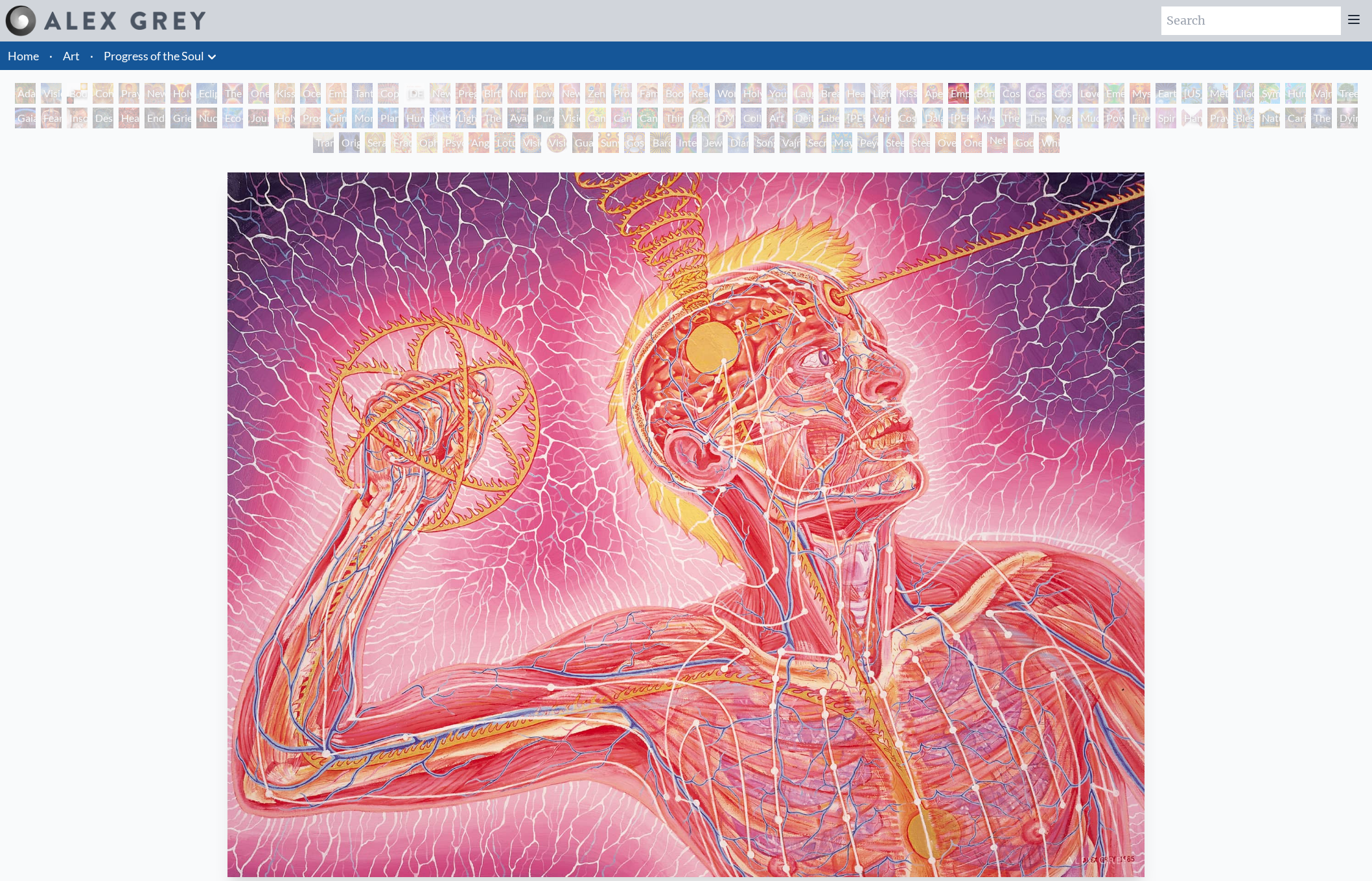
click at [791, 96] on div "Cosmic Artist" at bounding box center [1036, 93] width 20 height 20
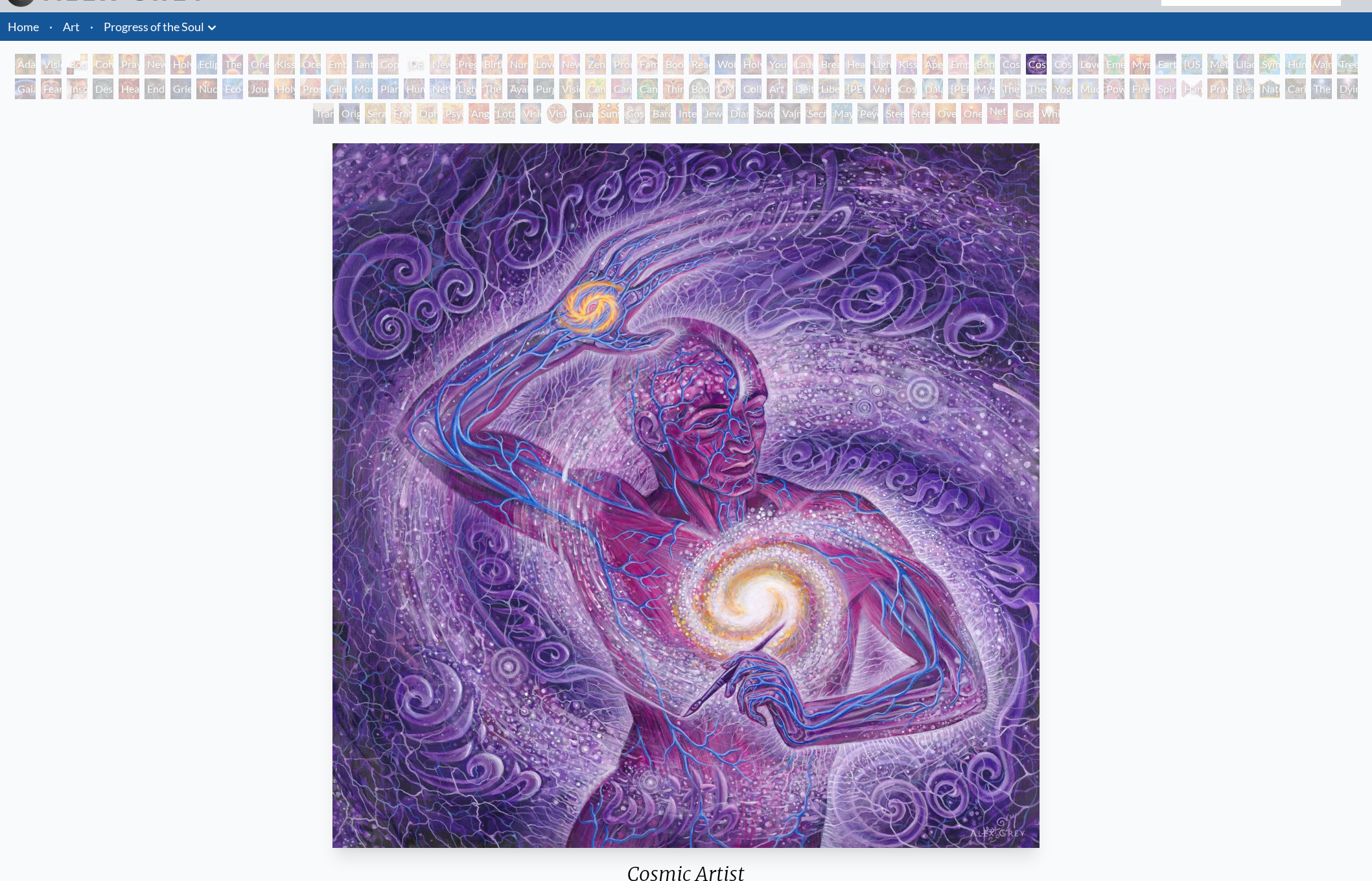
scroll to position [38, 0]
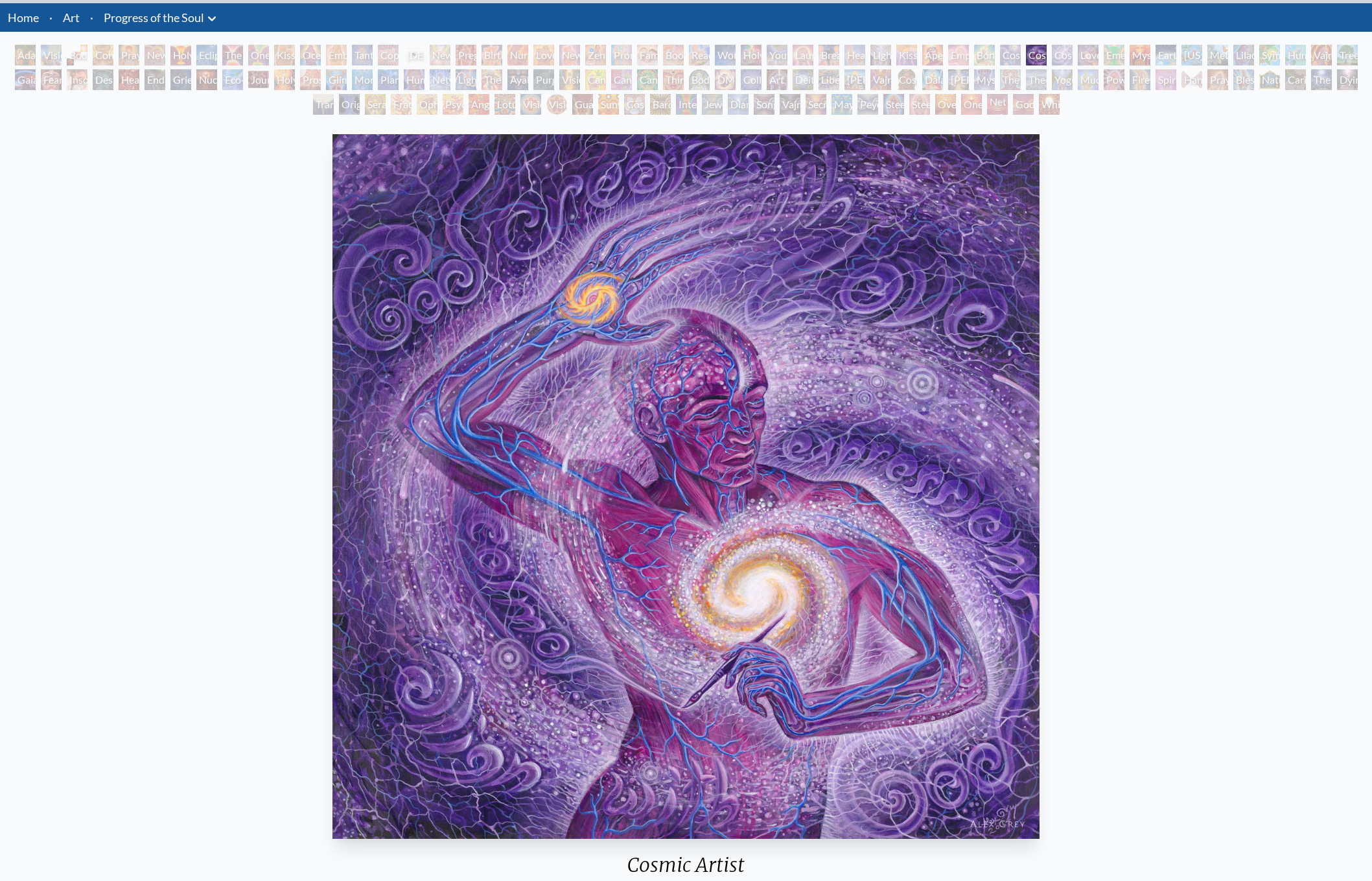
click at [791, 55] on div "Healing" at bounding box center [855, 55] width 20 height 20
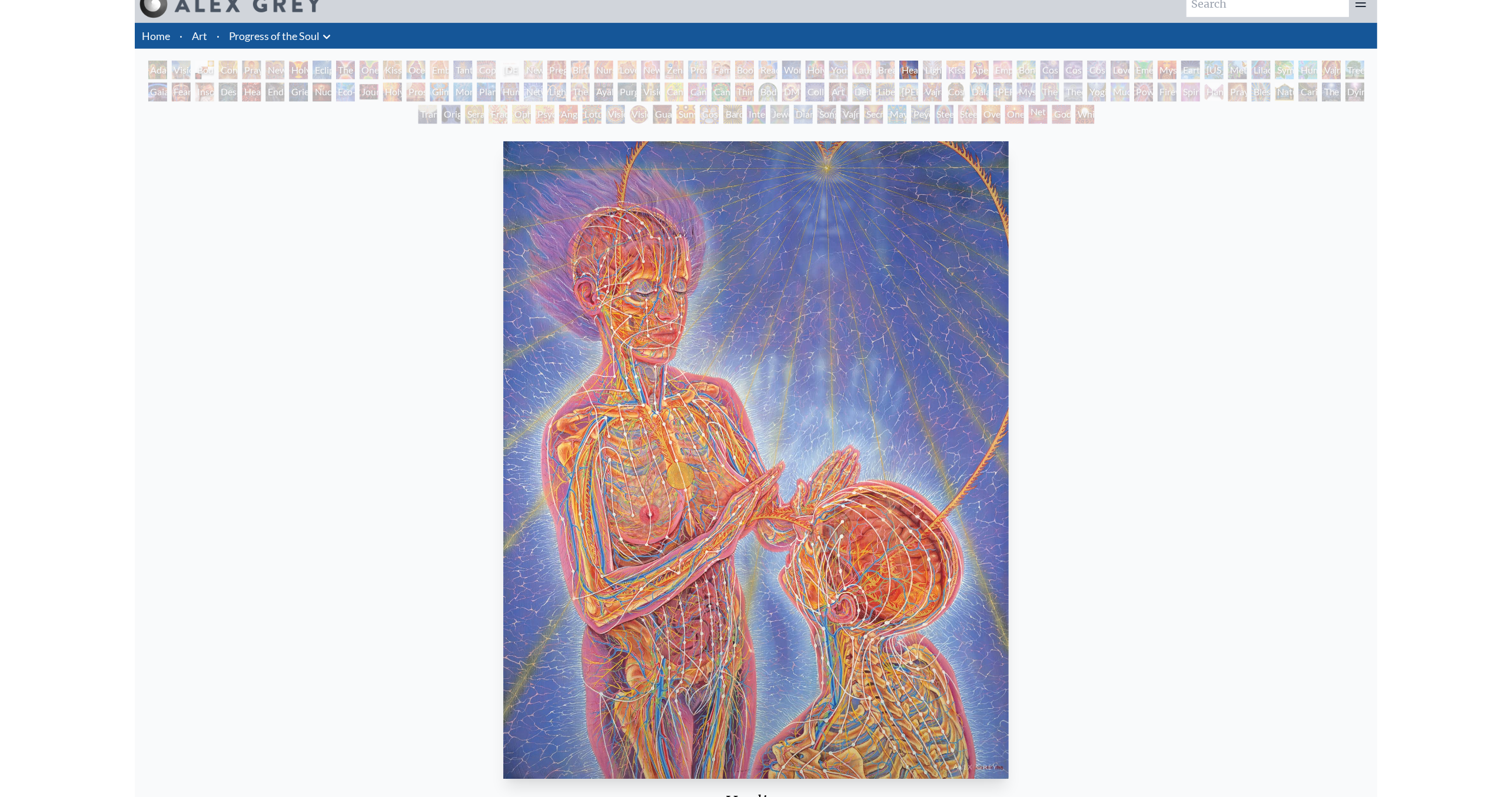
scroll to position [17, 0]
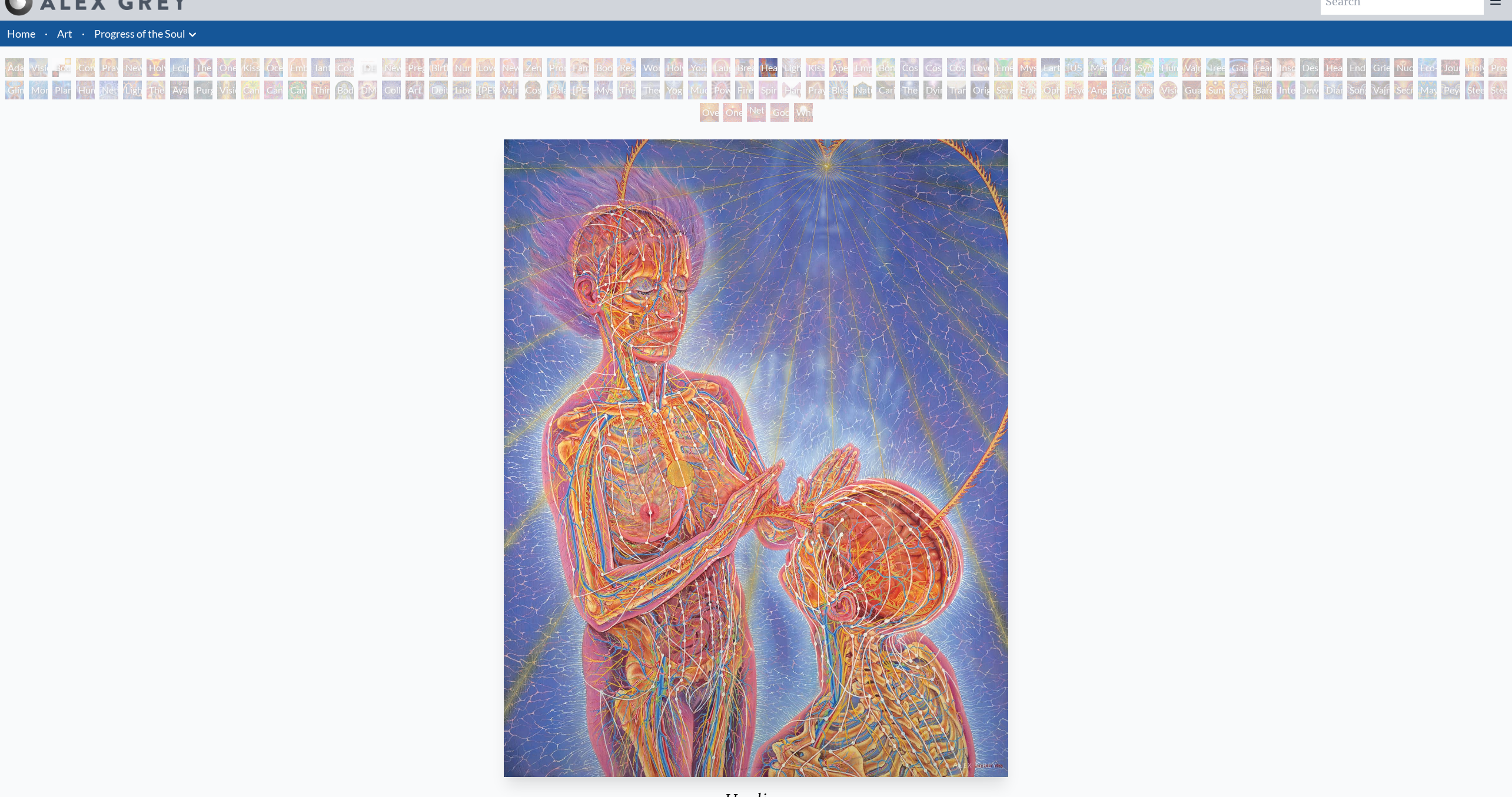
click at [718, 66] on div "Breathing" at bounding box center [745, 68] width 19 height 19
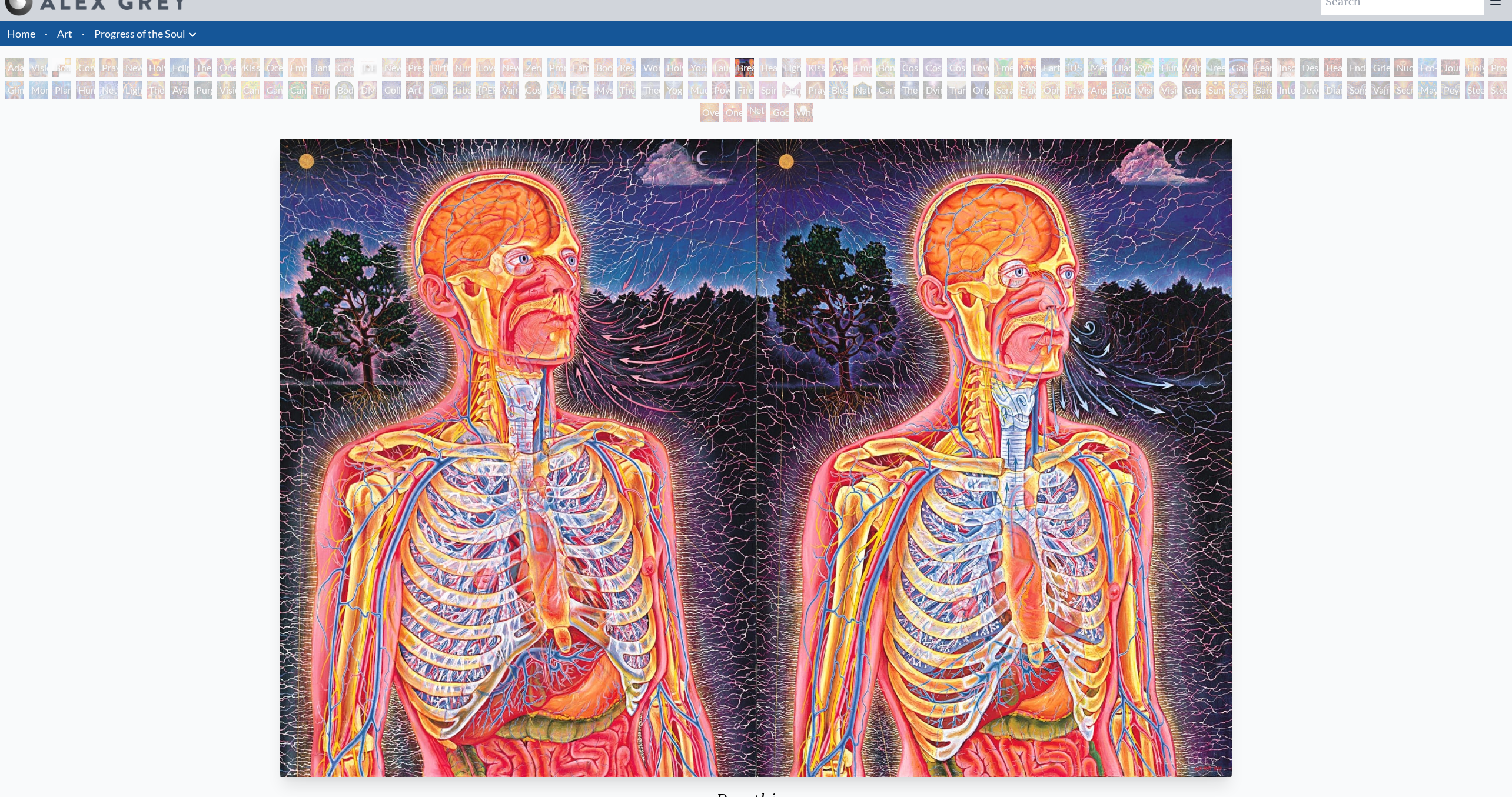
click at [718, 68] on div "Kiss of the [MEDICAL_DATA]" at bounding box center [815, 68] width 19 height 19
